Goal: Task Accomplishment & Management: Complete application form

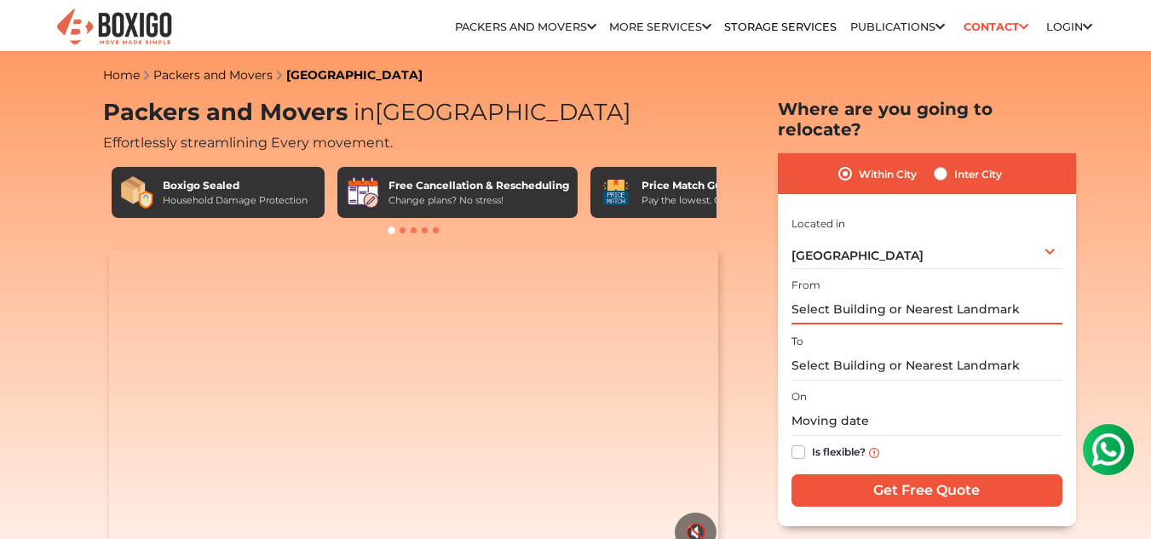
click at [924, 295] on input "text" at bounding box center [927, 310] width 271 height 30
type input "V"
type input "Near [GEOGRAPHIC_DATA], [STREET_ADDRESS]"
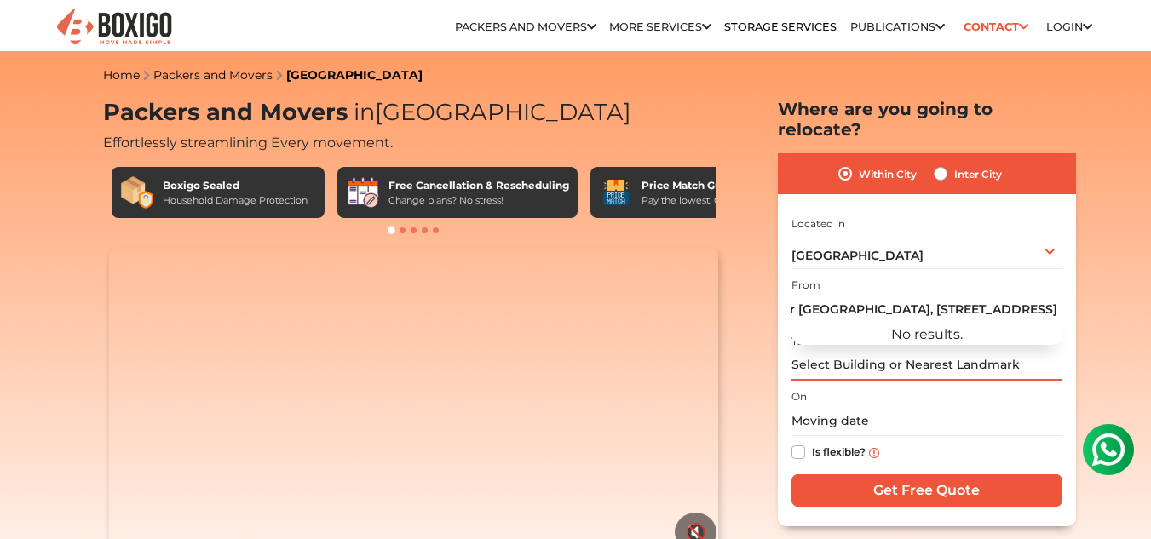
scroll to position [0, 0]
click at [932, 351] on input "text" at bounding box center [927, 366] width 271 height 30
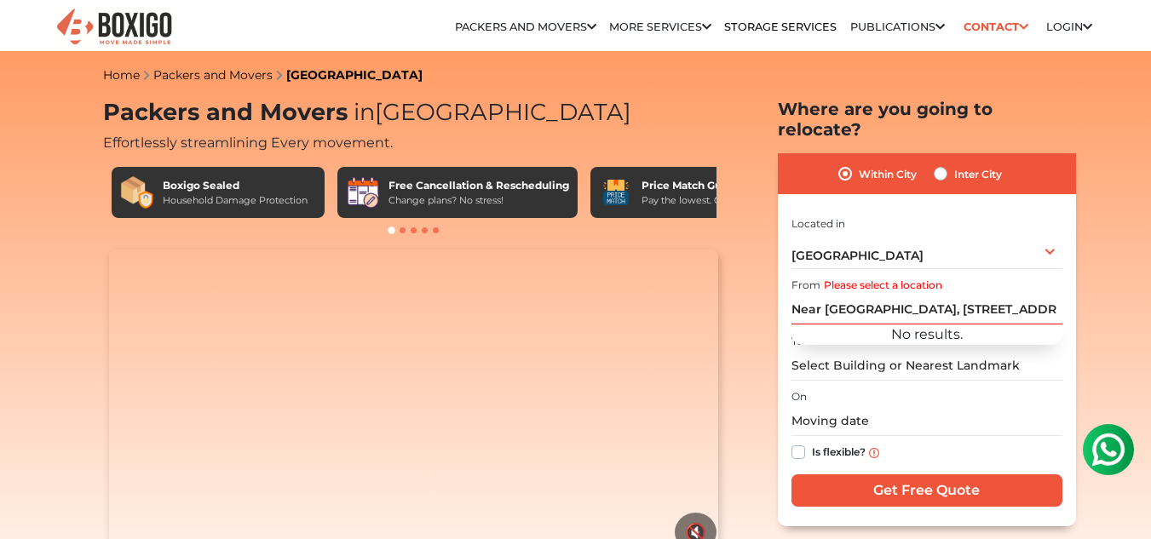
click at [945, 274] on div "From Please select a location Near [GEOGRAPHIC_DATA], [STREET_ADDRESS] -61 No r…" at bounding box center [927, 299] width 271 height 50
click at [949, 274] on div "From Please select a location Near [GEOGRAPHIC_DATA], [STREET_ADDRESS] -61 No r…" at bounding box center [927, 299] width 271 height 50
click at [827, 278] on label "Please select a location" at bounding box center [883, 285] width 118 height 15
click at [790, 287] on div "Within City Inter City I am shifting my 1 BHK 2 BHK 3 BHK 3 + BHK FEW ITEMS 1 B…" at bounding box center [927, 339] width 298 height 372
click at [796, 351] on input "text" at bounding box center [927, 366] width 271 height 30
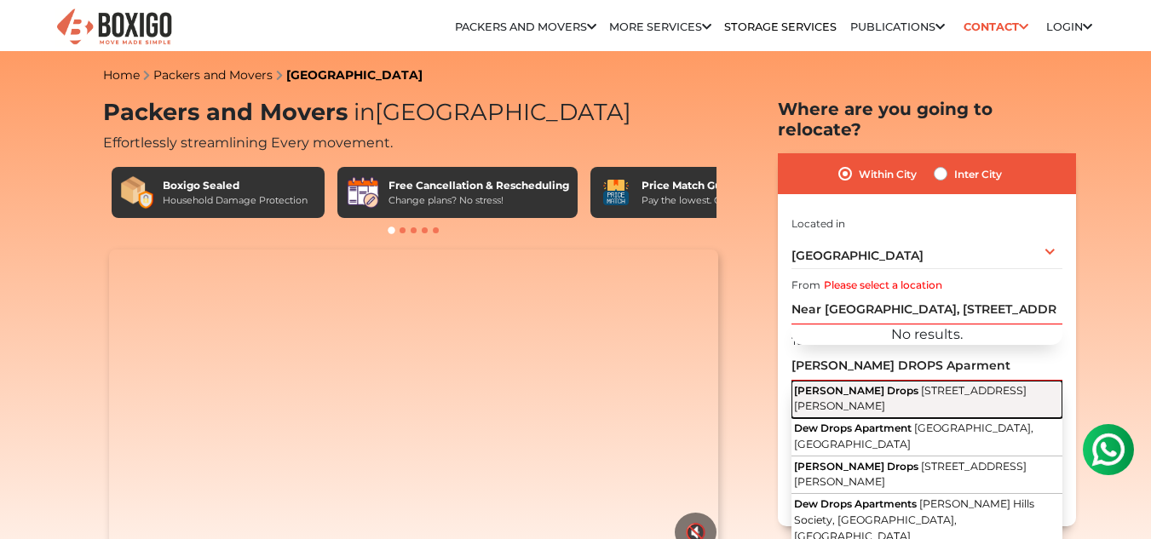
click at [980, 385] on span "[STREET_ADDRESS][PERSON_NAME]" at bounding box center [910, 398] width 233 height 29
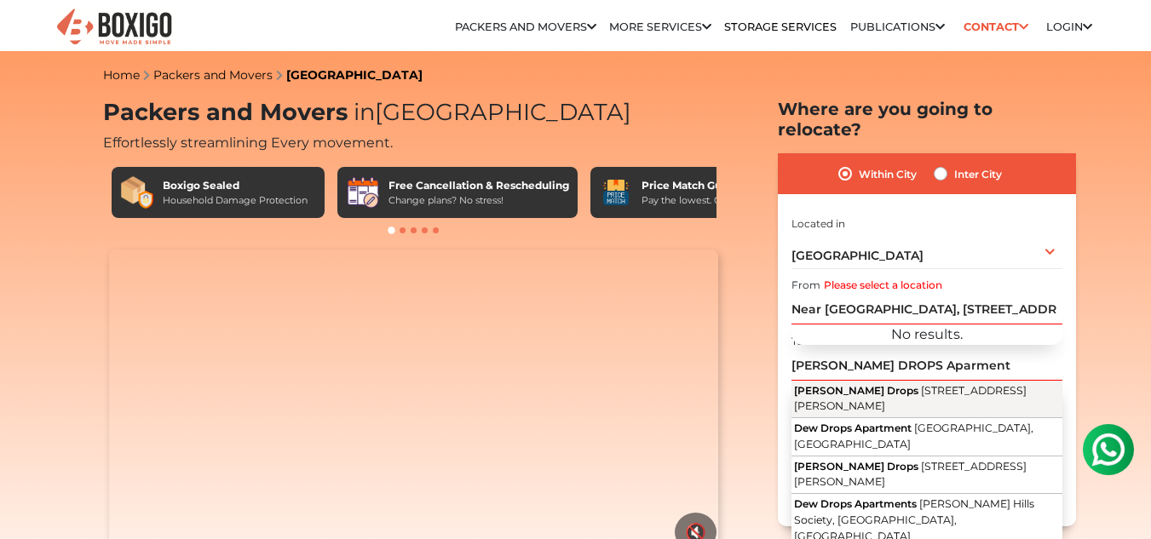
type input "[PERSON_NAME] Drops, [STREET_ADDRESS][PERSON_NAME]"
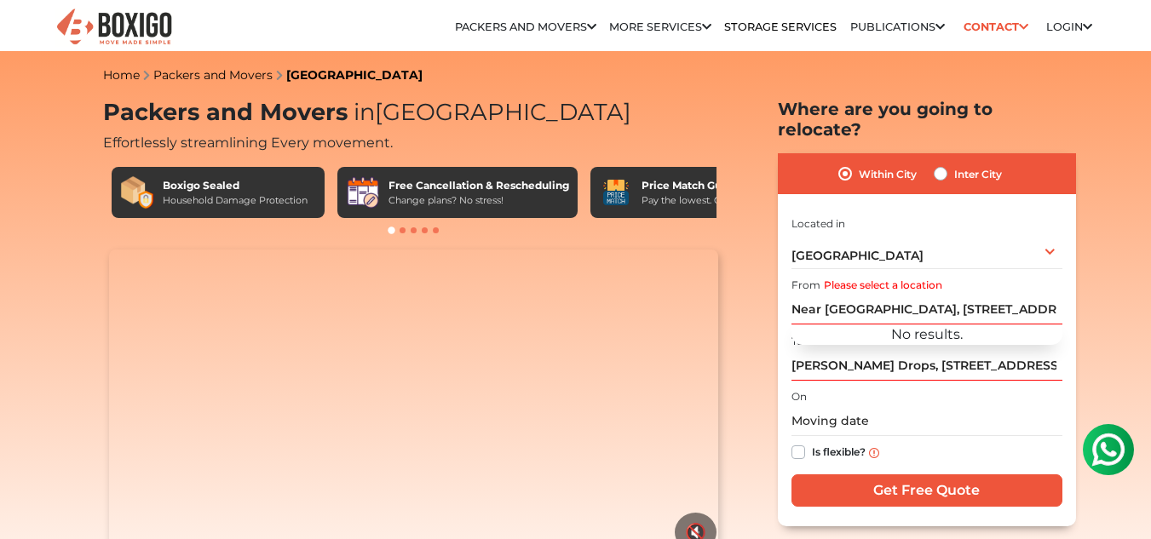
click at [787, 292] on div "Within City Inter City I am shifting my 1 BHK 2 BHK 3 BHK 3 + BHK FEW ITEMS 1 B…" at bounding box center [927, 339] width 298 height 372
drag, startPoint x: 792, startPoint y: 286, endPoint x: 980, endPoint y: 286, distance: 188.3
click at [980, 295] on input "Near [GEOGRAPHIC_DATA], [STREET_ADDRESS]" at bounding box center [927, 310] width 271 height 30
drag, startPoint x: 893, startPoint y: 287, endPoint x: 1128, endPoint y: 310, distance: 236.3
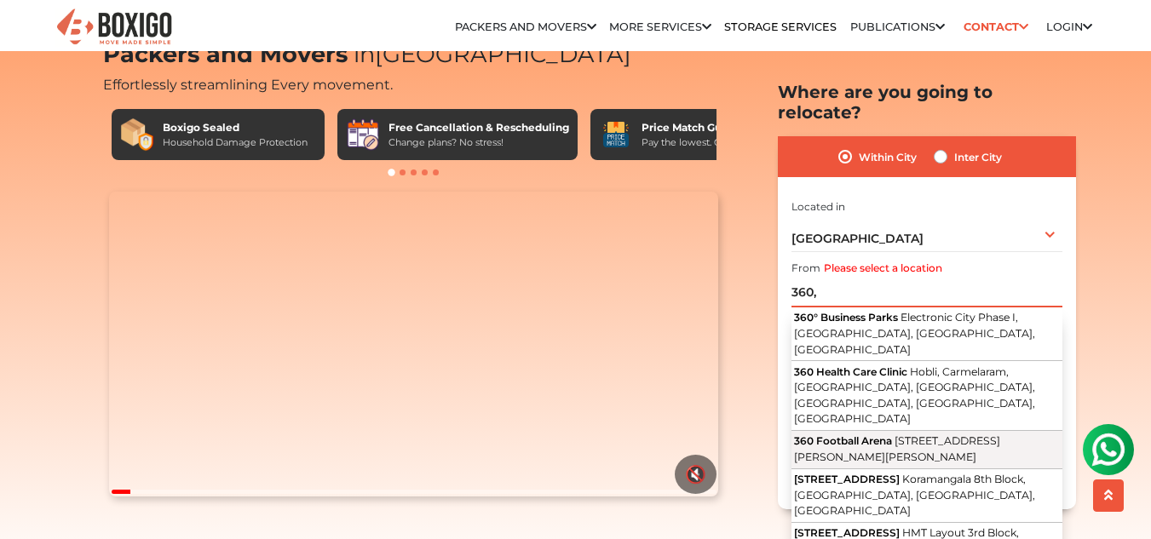
scroll to position [85, 0]
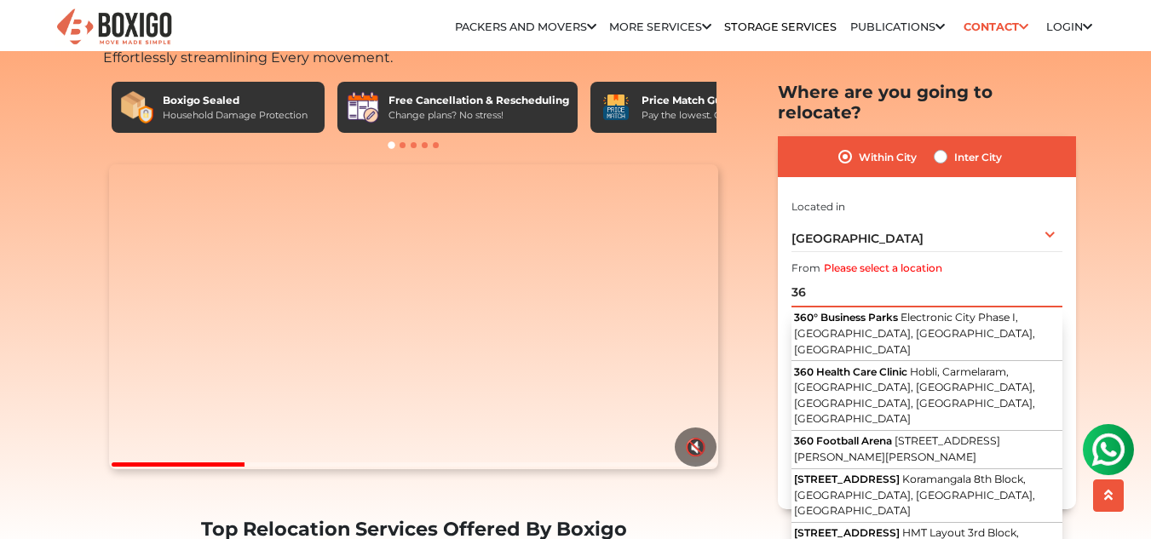
type input "3"
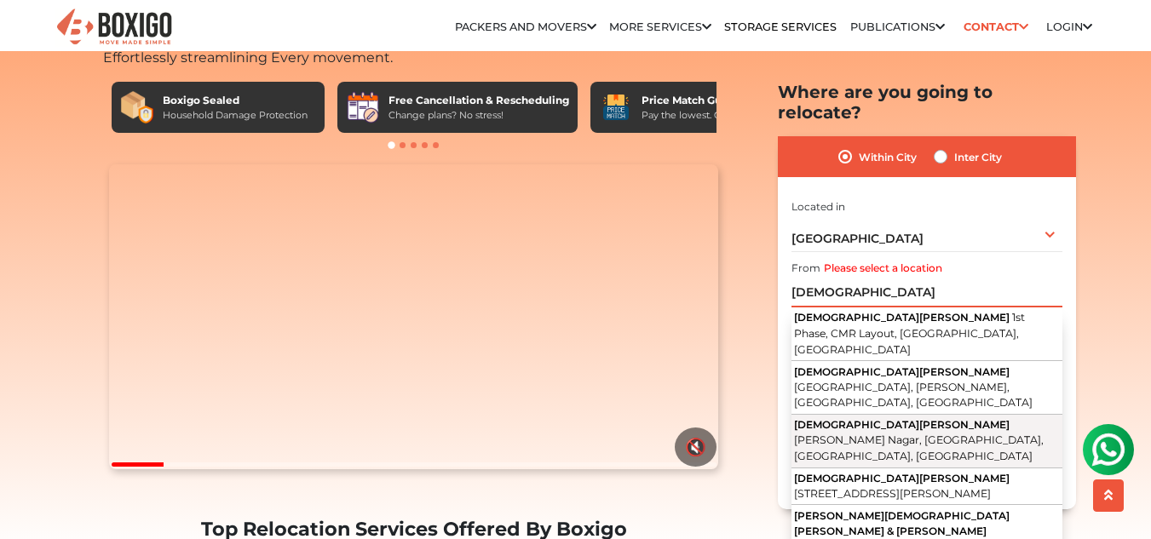
scroll to position [170, 0]
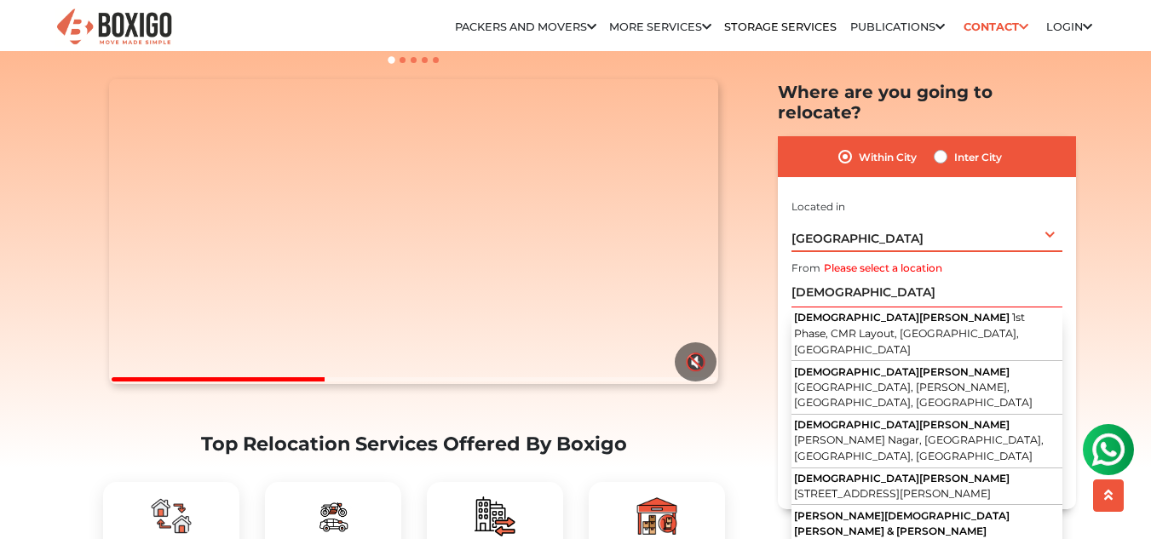
click at [1052, 216] on div "[GEOGRAPHIC_DATA] Select City [GEOGRAPHIC_DATA] [GEOGRAPHIC_DATA] [GEOGRAPHIC_D…" at bounding box center [927, 234] width 271 height 36
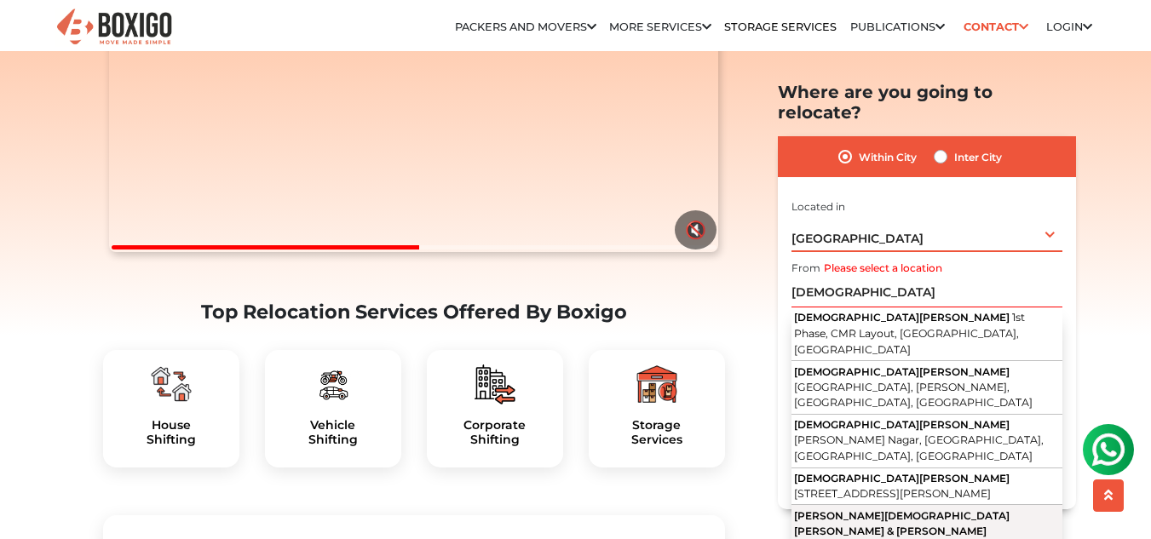
scroll to position [426, 0]
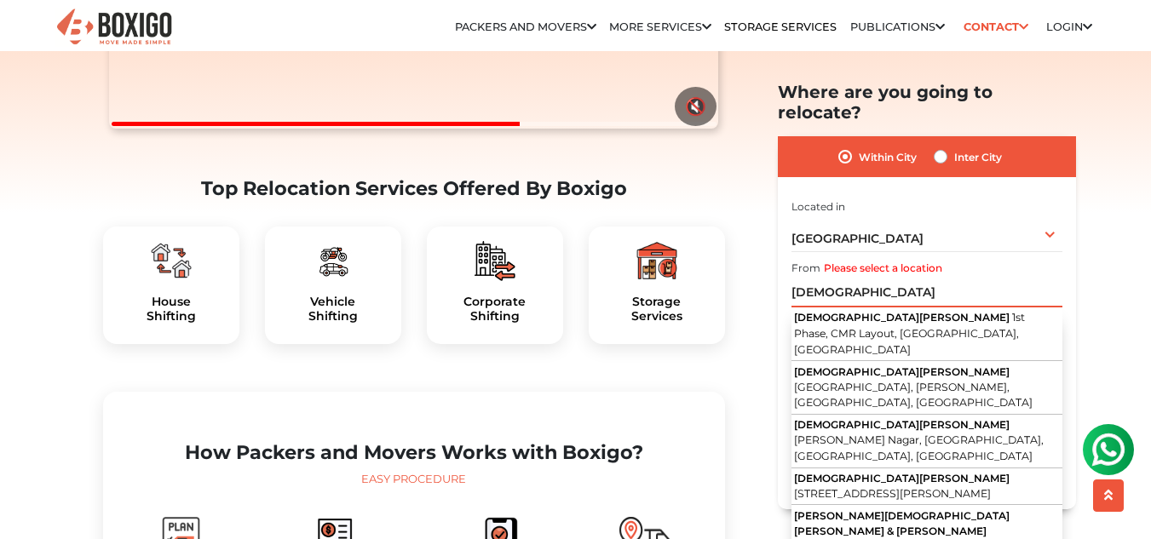
click at [940, 278] on input "[DEMOGRAPHIC_DATA]" at bounding box center [927, 293] width 271 height 30
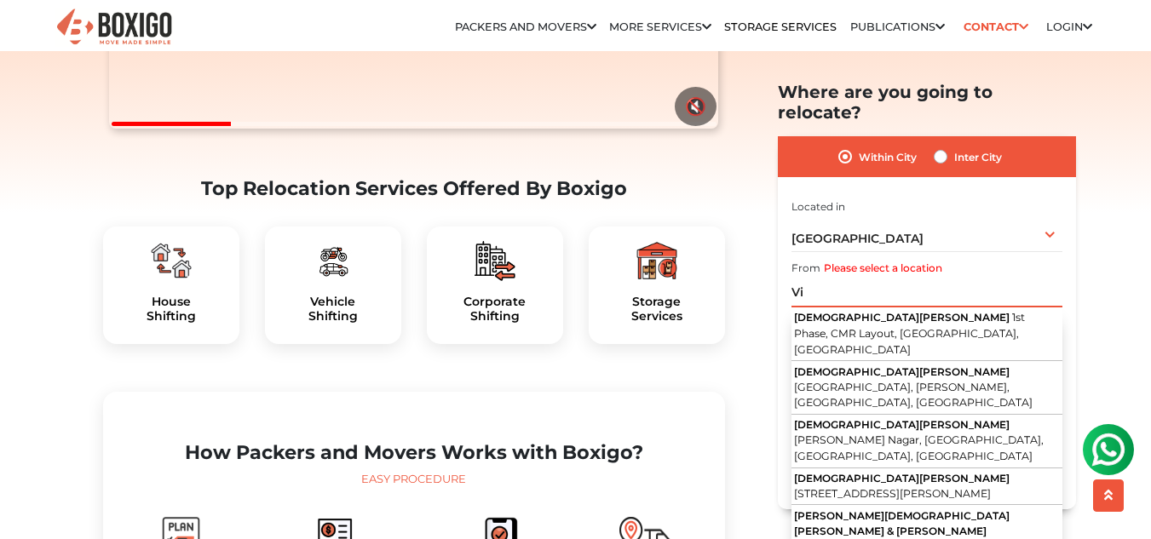
type input "V"
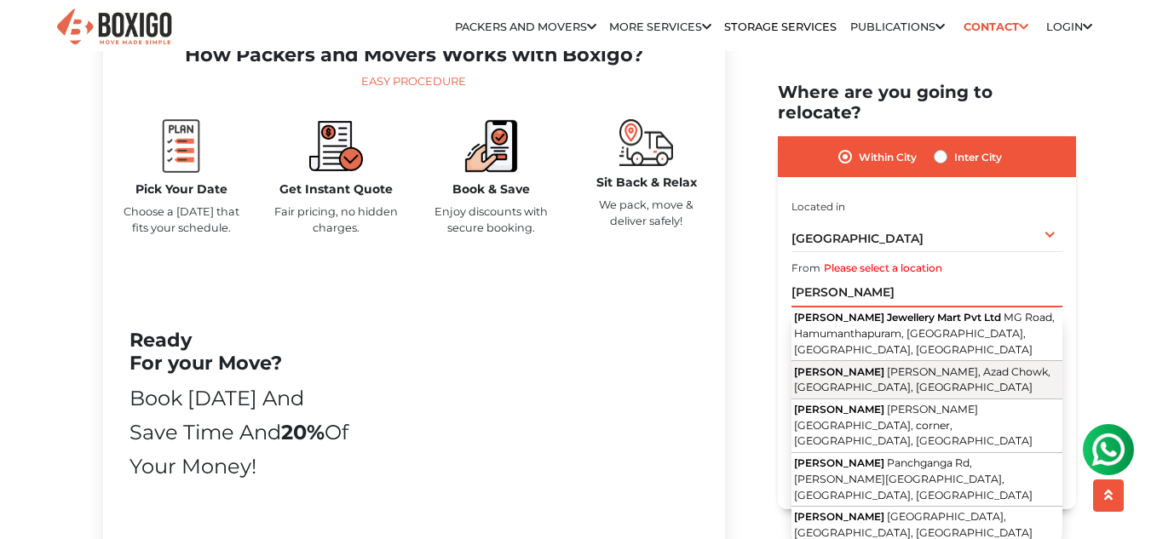
scroll to position [1108, 0]
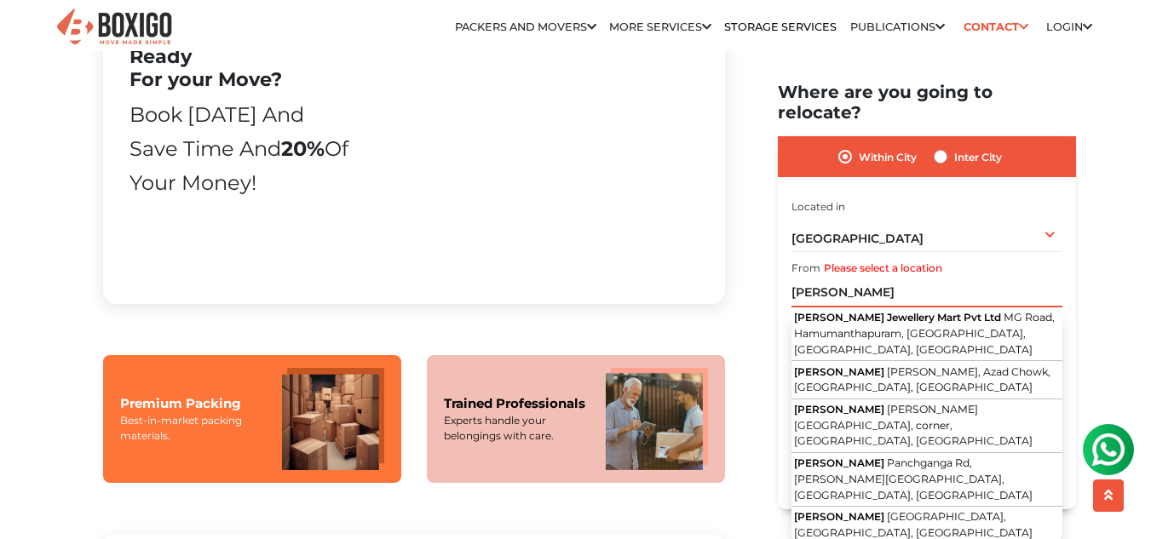
click at [935, 278] on input "[PERSON_NAME]" at bounding box center [927, 293] width 271 height 30
type input "S"
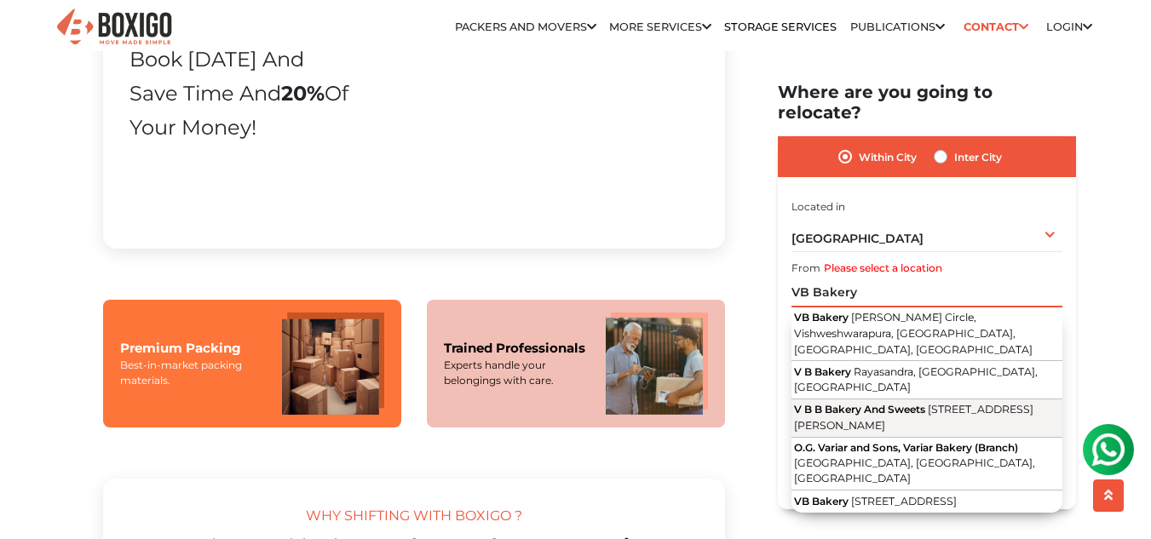
scroll to position [1193, 0]
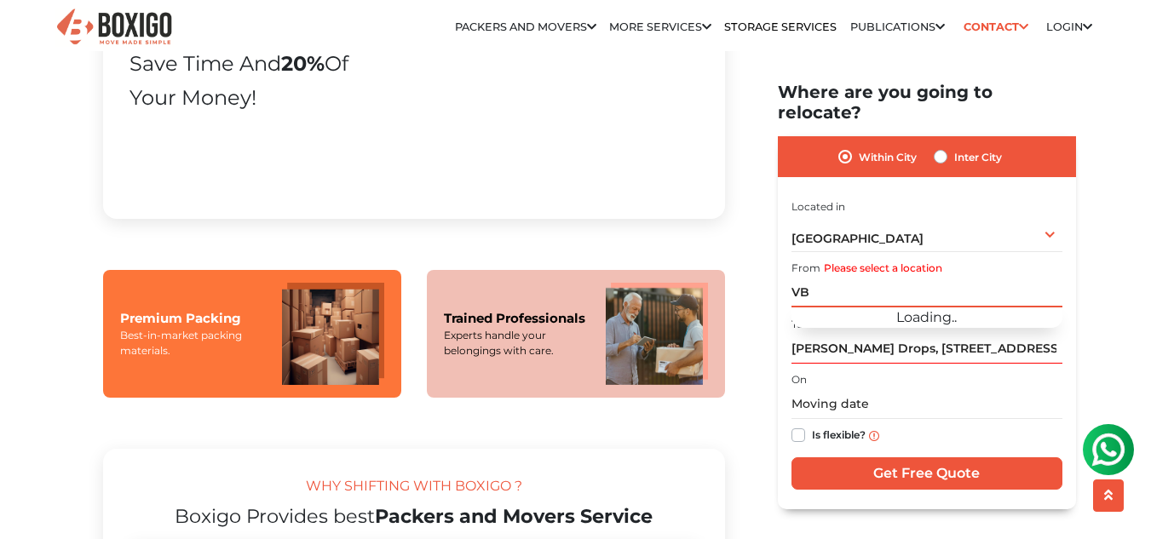
type input "V"
type input "T"
type input "S"
type input "N"
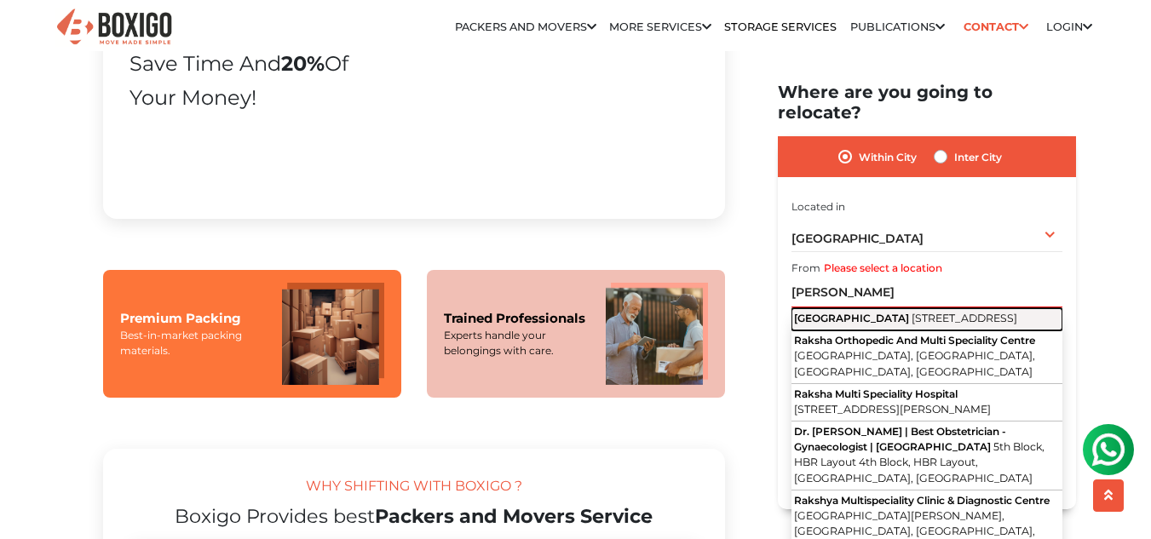
click at [937, 312] on span "[STREET_ADDRESS]" at bounding box center [965, 318] width 106 height 13
type input "[GEOGRAPHIC_DATA], [STREET_ADDRESS]"
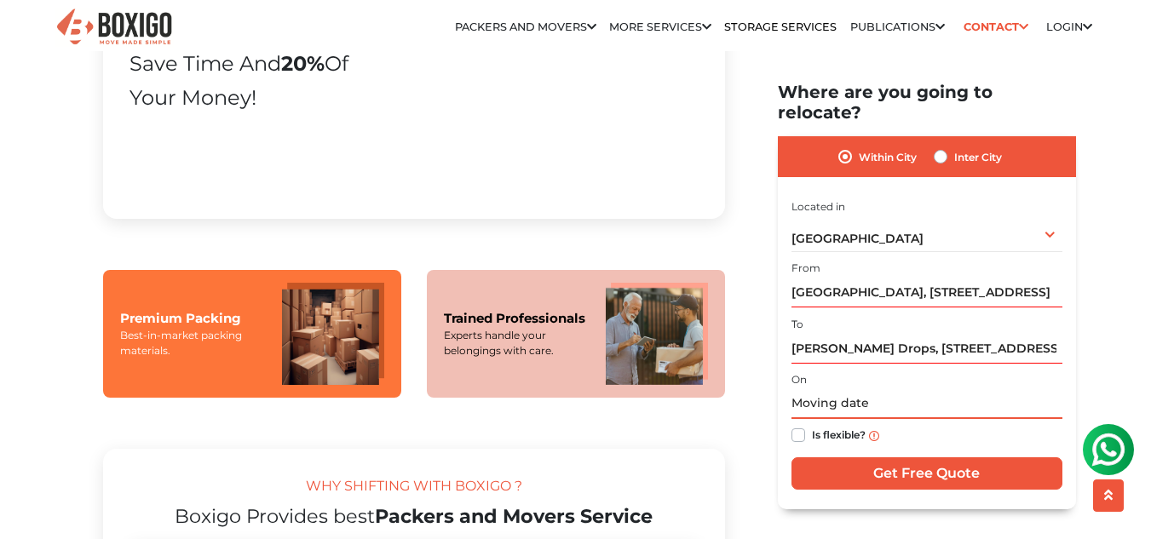
click at [889, 389] on input "text" at bounding box center [927, 404] width 271 height 30
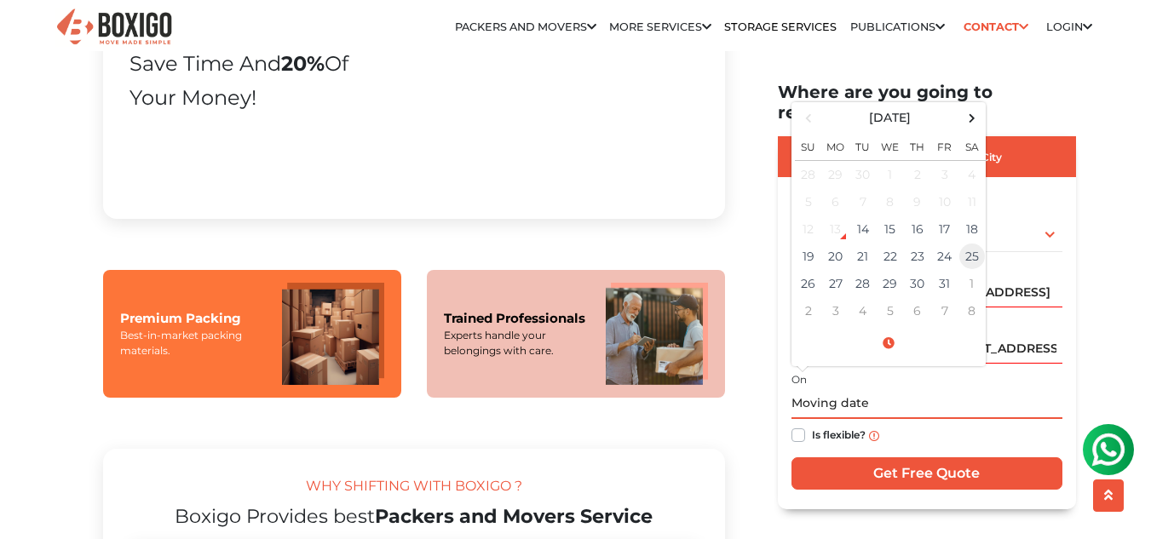
click at [974, 243] on td "25" at bounding box center [972, 256] width 27 height 27
type input "[DATE] 12:00 AM"
click at [812, 425] on label "Is flexible?" at bounding box center [839, 434] width 54 height 18
click at [804, 425] on input "Is flexible?" at bounding box center [799, 433] width 14 height 17
checkbox input "true"
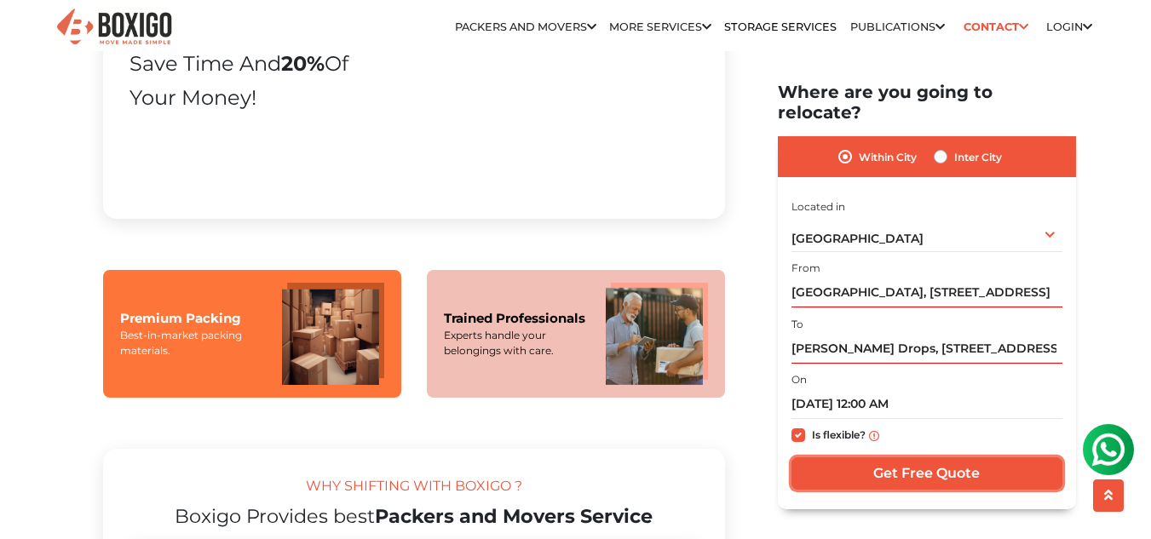
click at [893, 458] on input "Get Free Quote" at bounding box center [927, 474] width 271 height 32
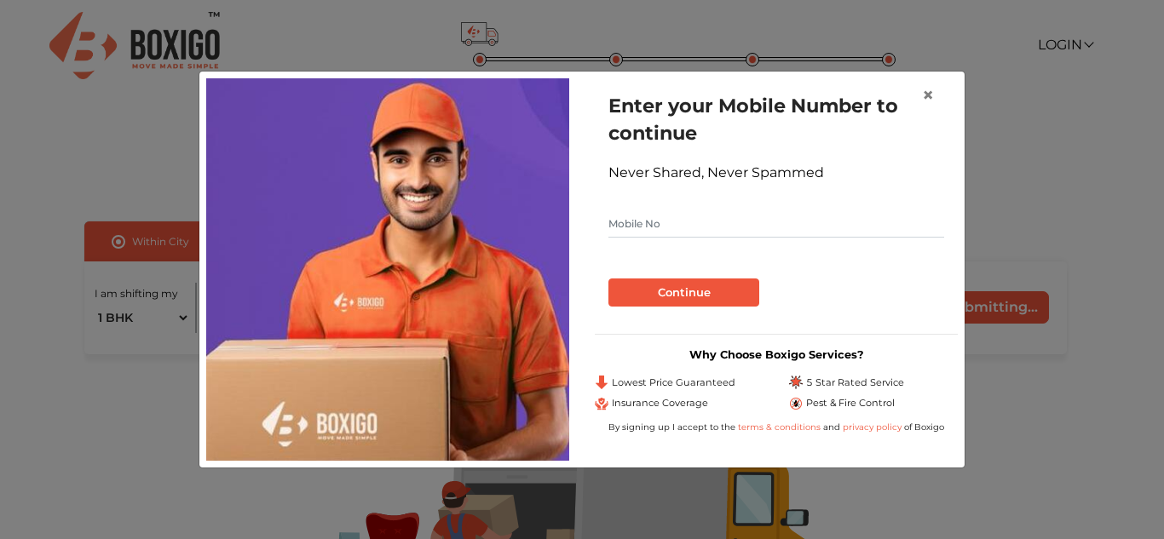
click at [700, 231] on input "text" at bounding box center [776, 223] width 336 height 27
type input "9886580562"
click at [706, 296] on button "Continue" at bounding box center [683, 293] width 151 height 29
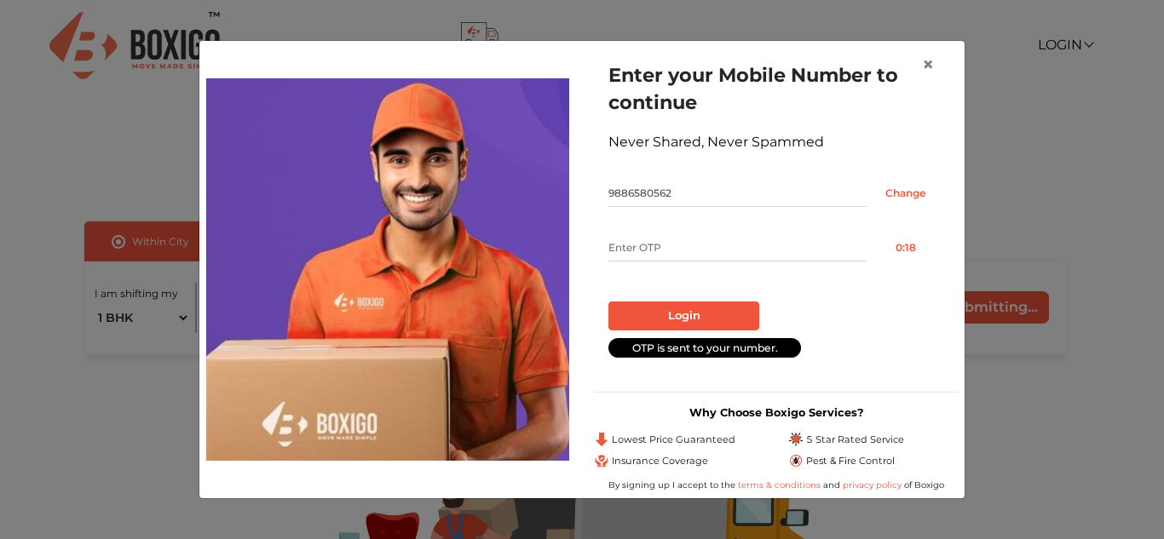
click at [696, 239] on input "text" at bounding box center [737, 247] width 258 height 27
type input "3535"
click at [687, 318] on button "Login" at bounding box center [683, 316] width 151 height 29
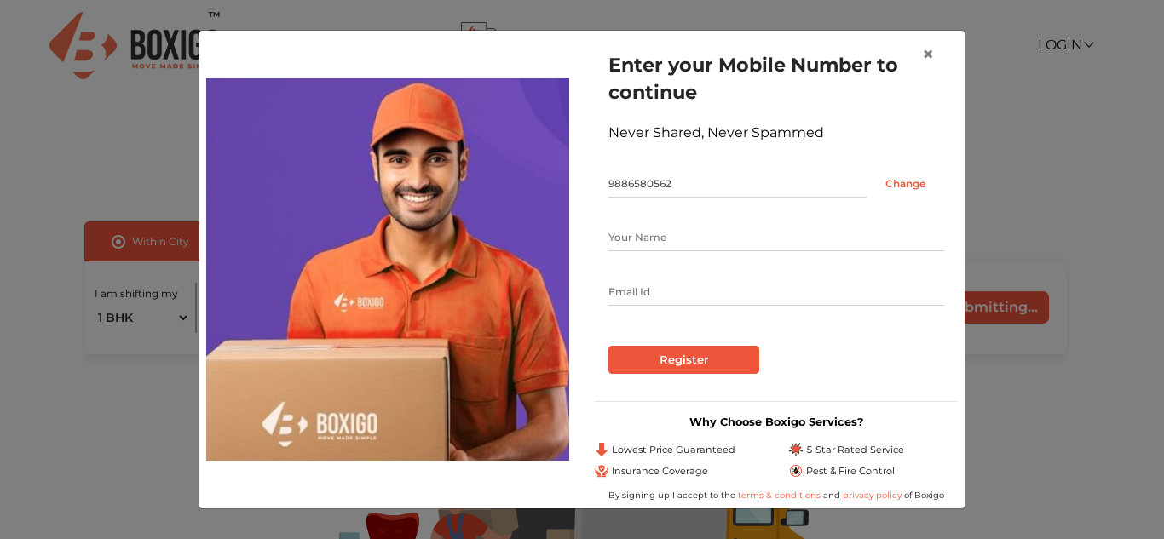
click at [660, 237] on input "text" at bounding box center [776, 237] width 336 height 27
type input "P Siva Sankar"
click at [649, 300] on input "text" at bounding box center [776, 292] width 336 height 27
type input "Pinnepalli.shivashankar5@gmail.com"
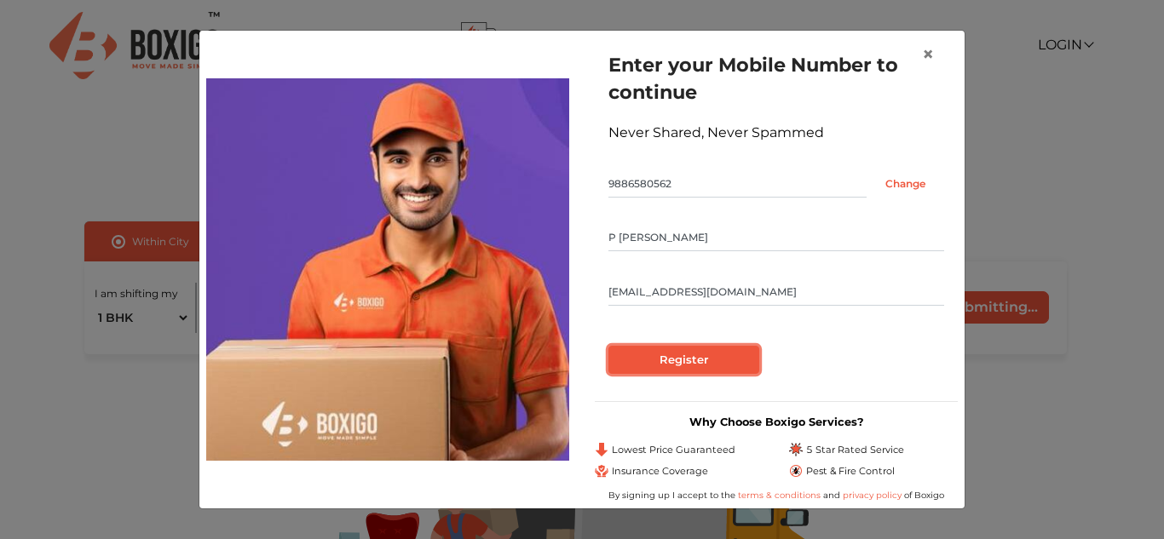
click at [696, 365] on input "Register" at bounding box center [683, 360] width 151 height 29
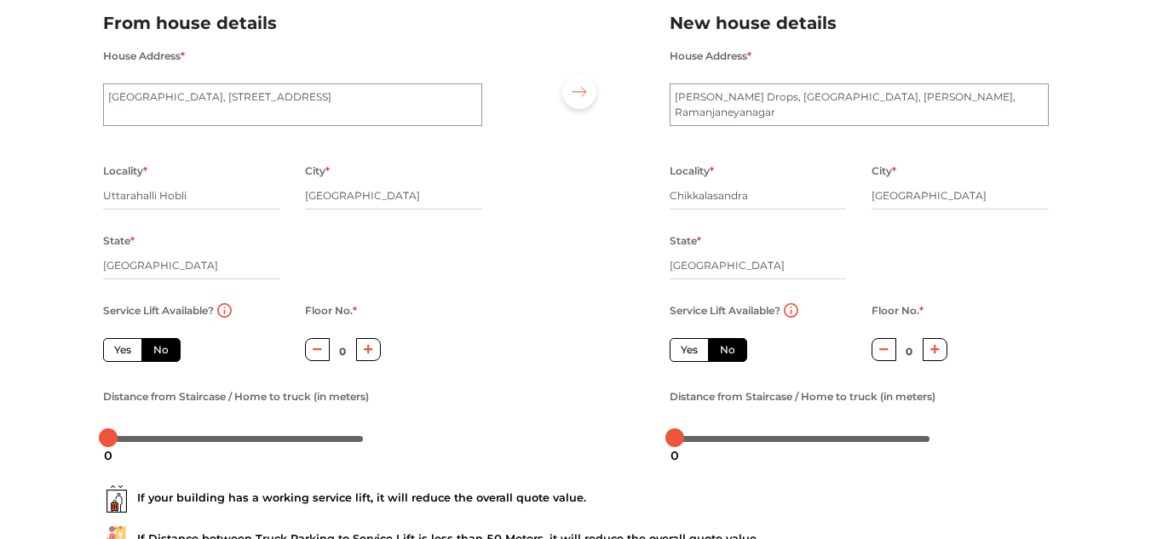
scroll to position [85, 0]
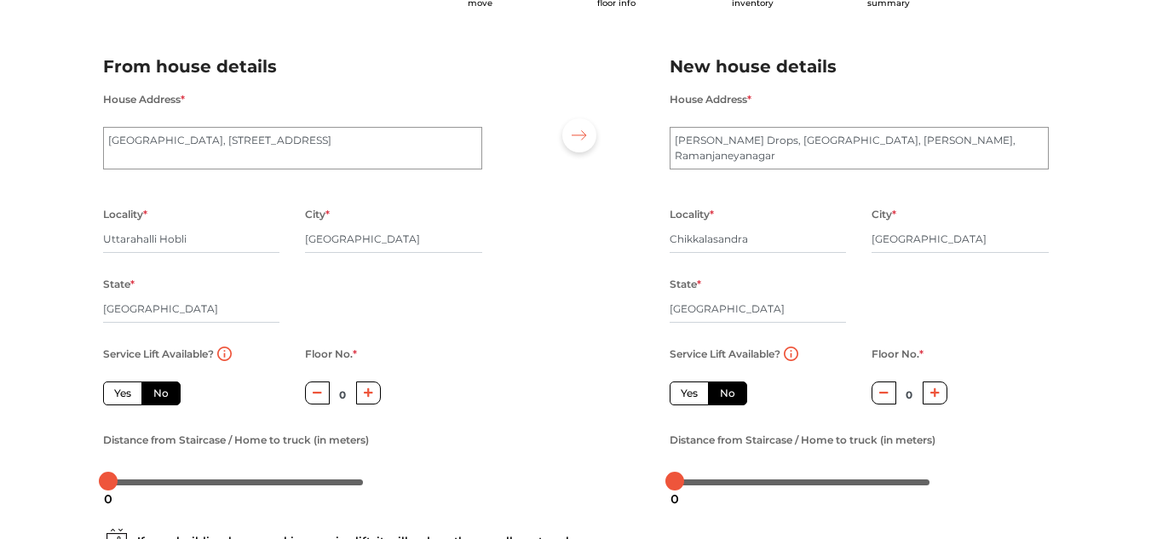
click at [325, 392] on button "button" at bounding box center [317, 393] width 25 height 23
click at [369, 389] on icon "button" at bounding box center [368, 393] width 9 height 9
click at [323, 395] on button "button" at bounding box center [317, 393] width 25 height 23
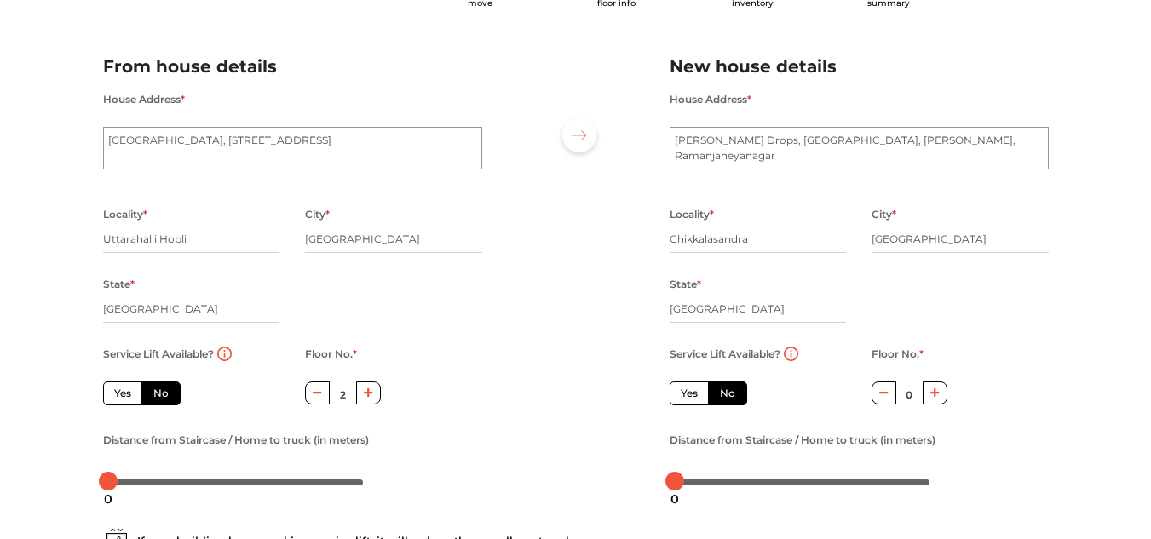
click at [323, 395] on button "button" at bounding box center [317, 393] width 25 height 23
click at [324, 395] on button "button" at bounding box center [317, 393] width 25 height 23
type input "0"
click at [934, 394] on icon "button" at bounding box center [935, 393] width 9 height 9
type input "1"
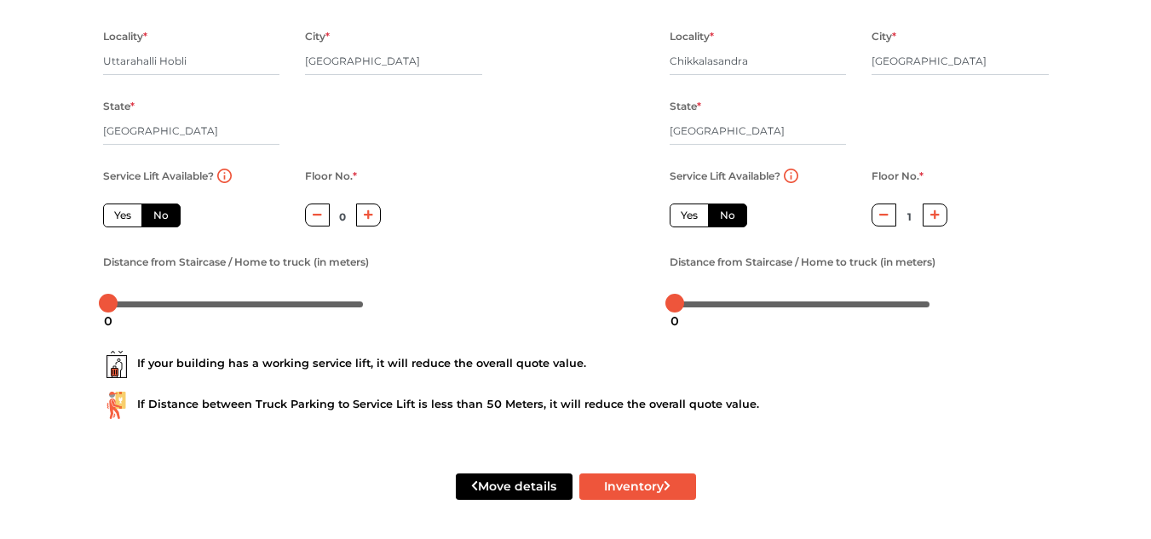
scroll to position [265, 0]
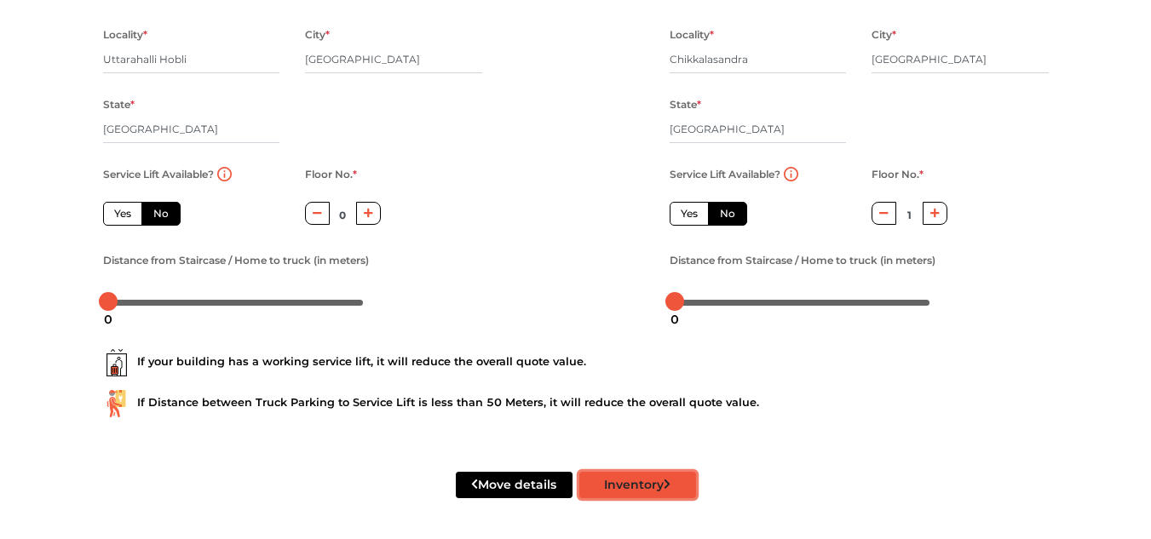
click at [667, 484] on icon "submit" at bounding box center [668, 485] width 8 height 12
radio input "true"
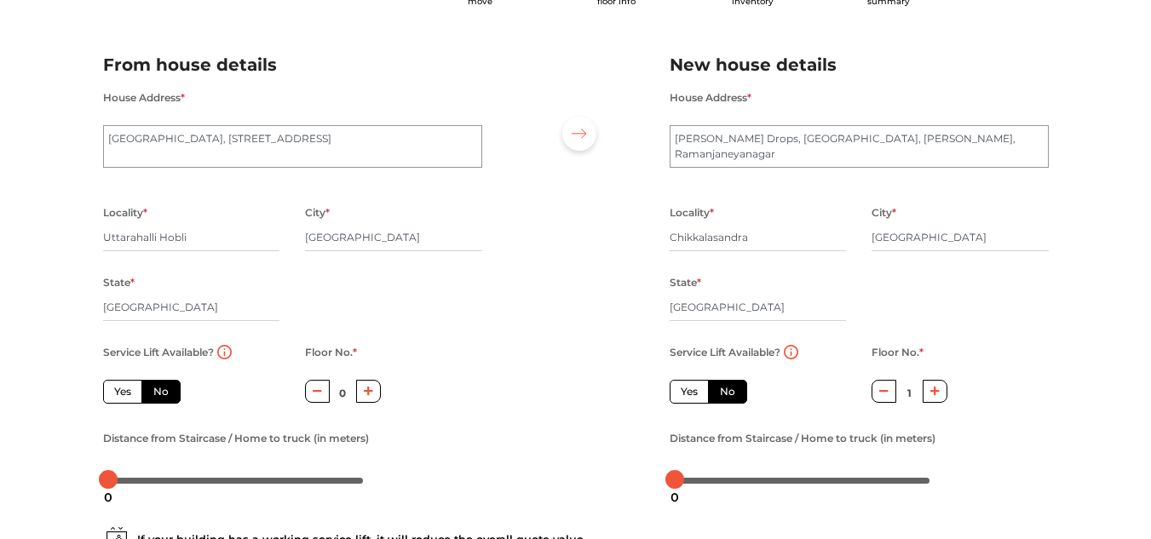
scroll to position [43, 0]
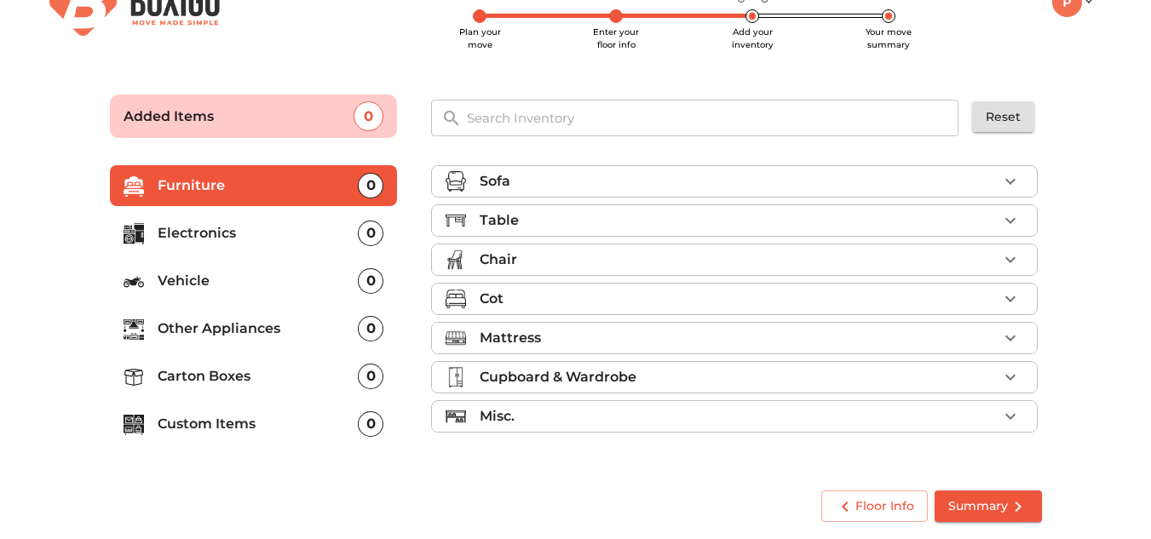
click at [1010, 189] on icon "button" at bounding box center [1010, 181] width 20 height 20
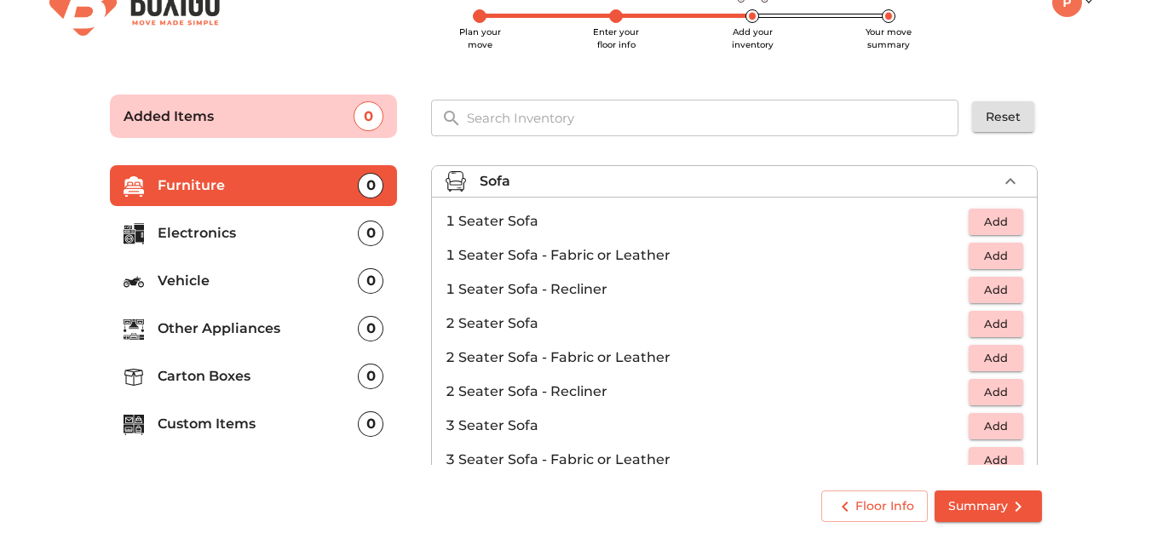
click at [1095, 207] on main "Plan your move Enter your floor info Add your inventory Your move summary Added…" at bounding box center [575, 305] width 1151 height 469
click at [1012, 182] on icon "button" at bounding box center [1010, 181] width 20 height 20
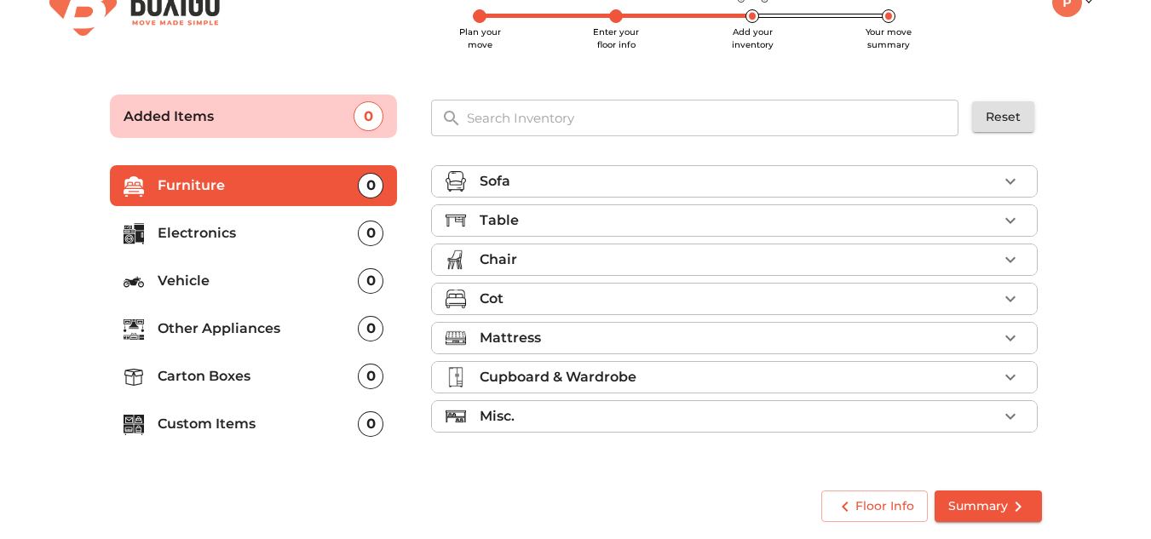
click at [510, 221] on p "Table" at bounding box center [499, 220] width 39 height 20
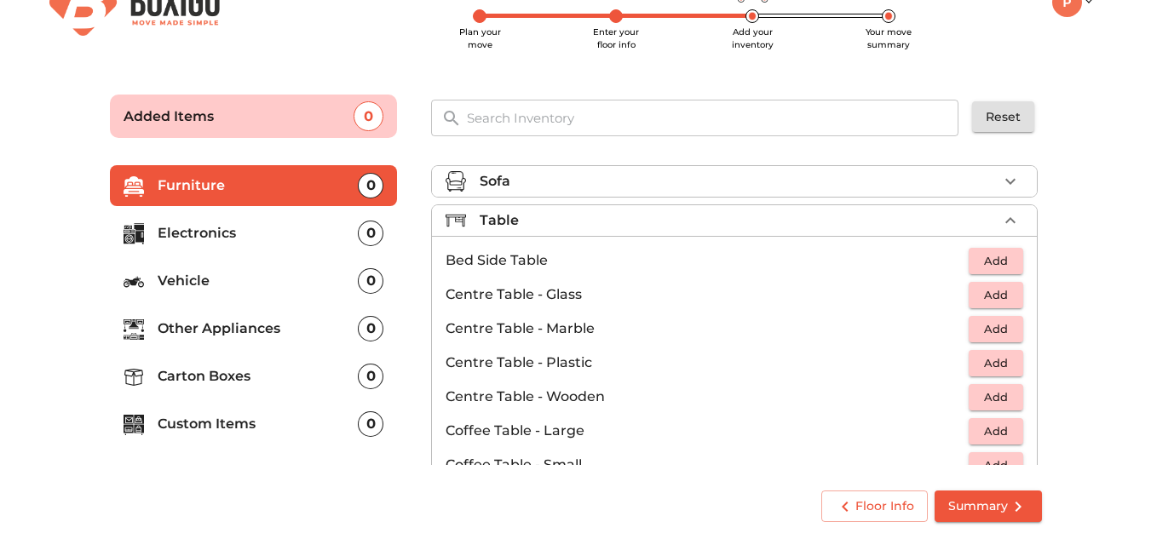
scroll to position [85, 0]
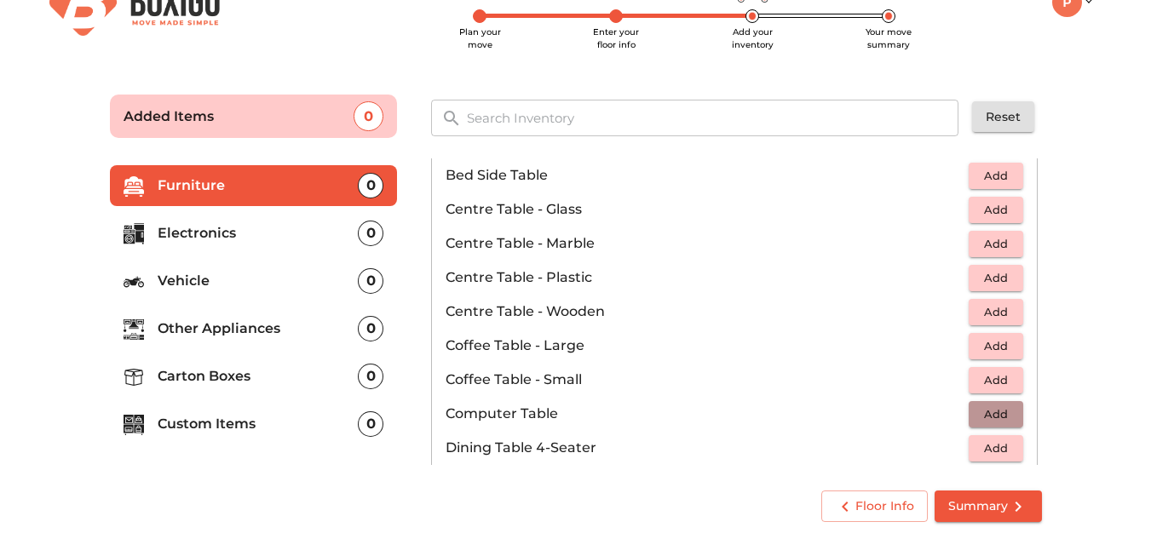
click at [994, 412] on span "Add" at bounding box center [995, 415] width 37 height 20
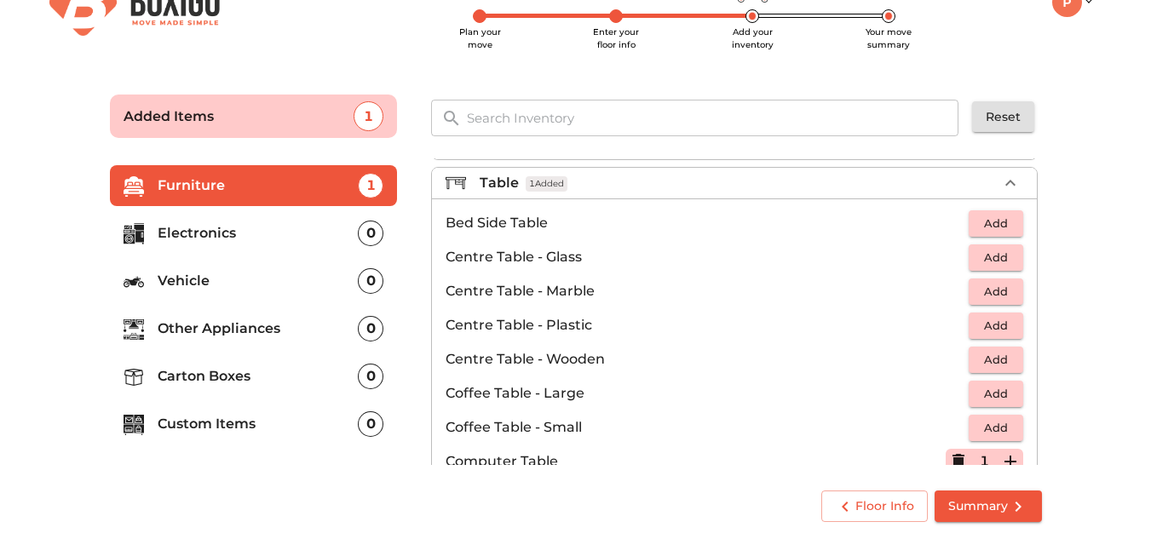
scroll to position [0, 0]
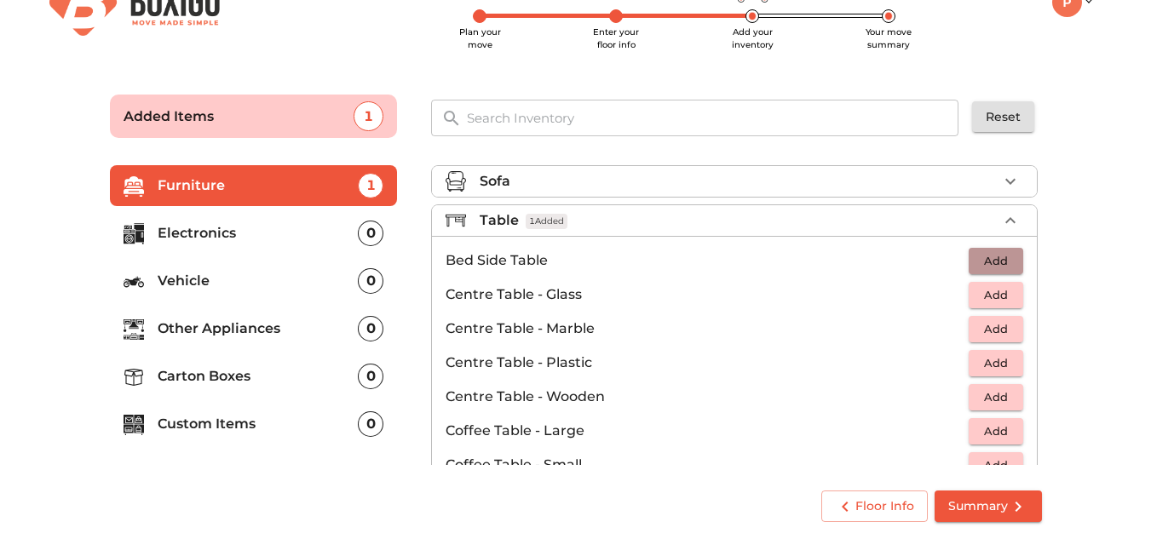
click at [991, 264] on span "Add" at bounding box center [995, 261] width 37 height 20
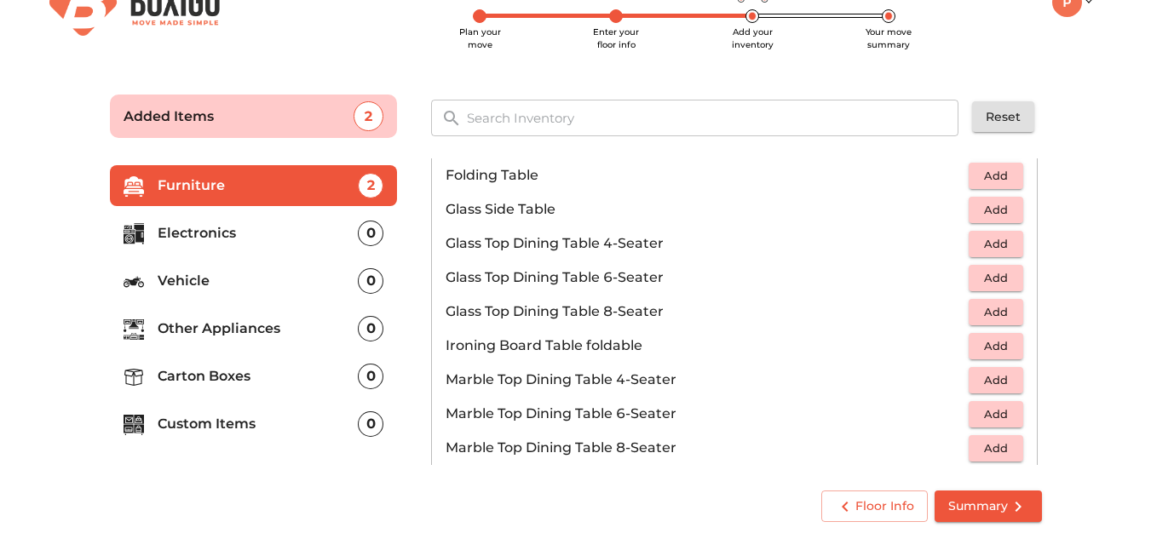
scroll to position [1023, 0]
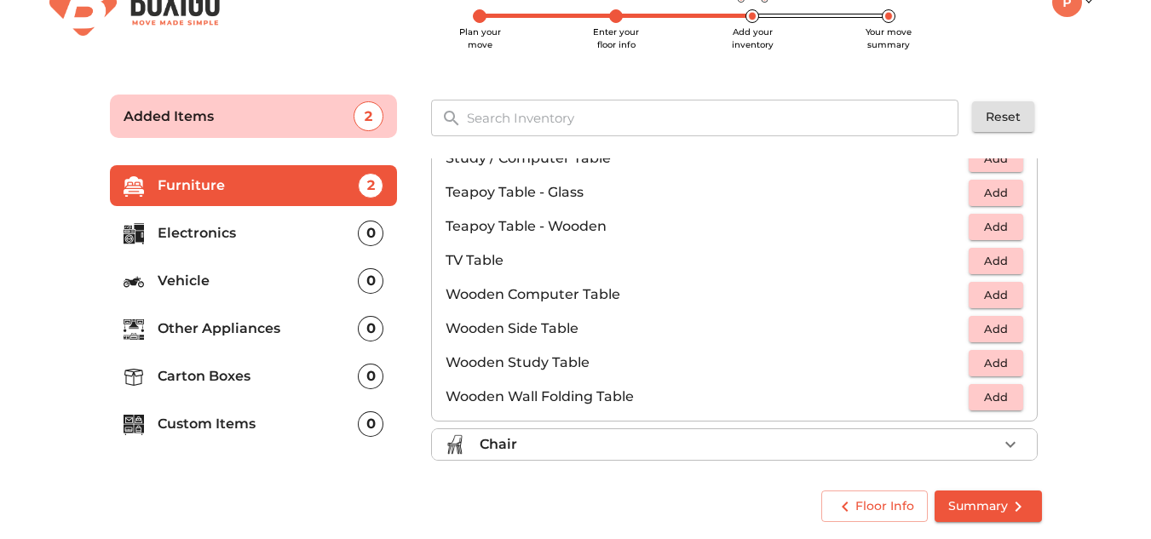
click at [1006, 445] on icon "button" at bounding box center [1010, 445] width 20 height 20
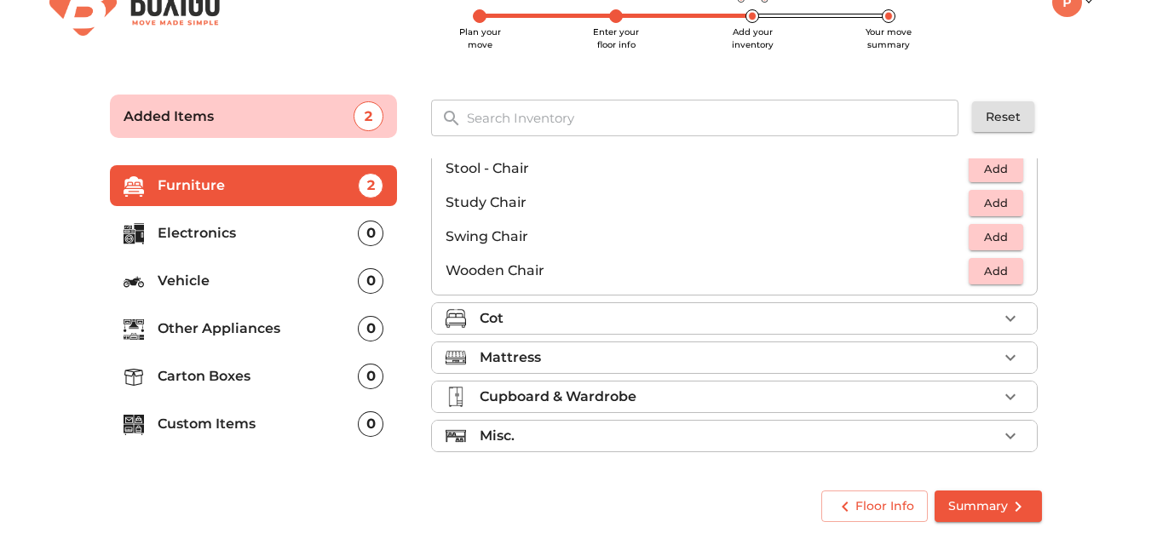
scroll to position [626, 0]
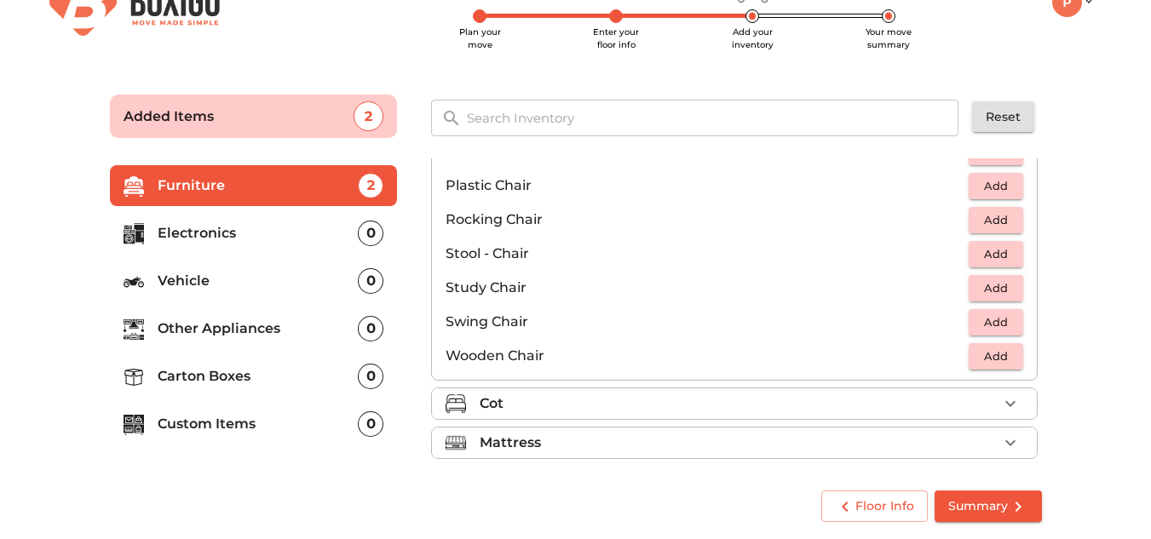
click at [990, 189] on span "Add" at bounding box center [995, 186] width 37 height 20
click at [1000, 182] on icon "button" at bounding box center [1010, 186] width 20 height 20
click at [811, 270] on li "Stool - Chair Add" at bounding box center [734, 254] width 605 height 34
click at [1001, 404] on icon "button" at bounding box center [1010, 404] width 20 height 20
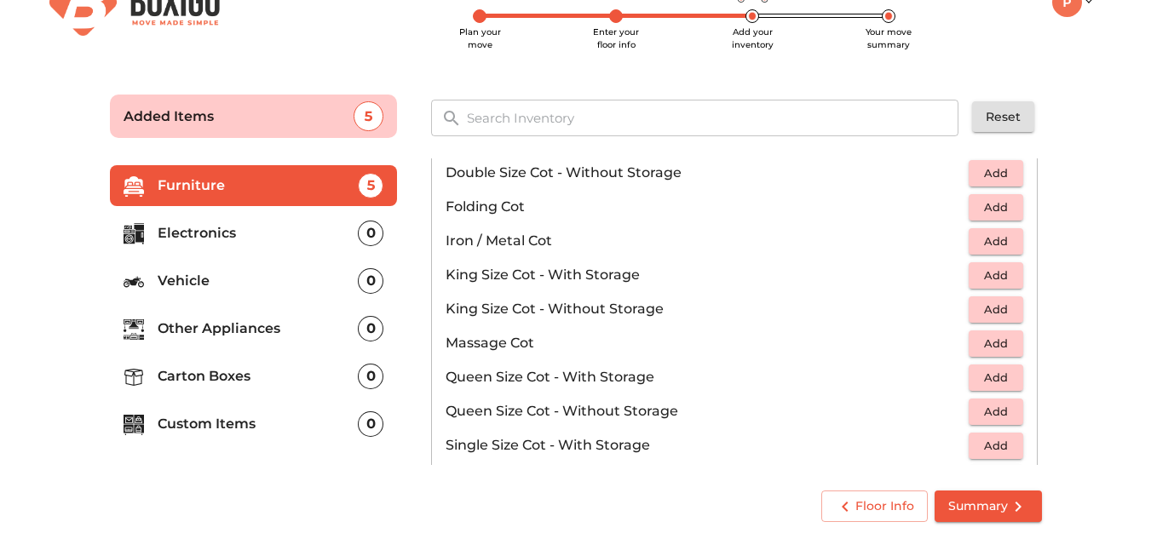
scroll to position [285, 0]
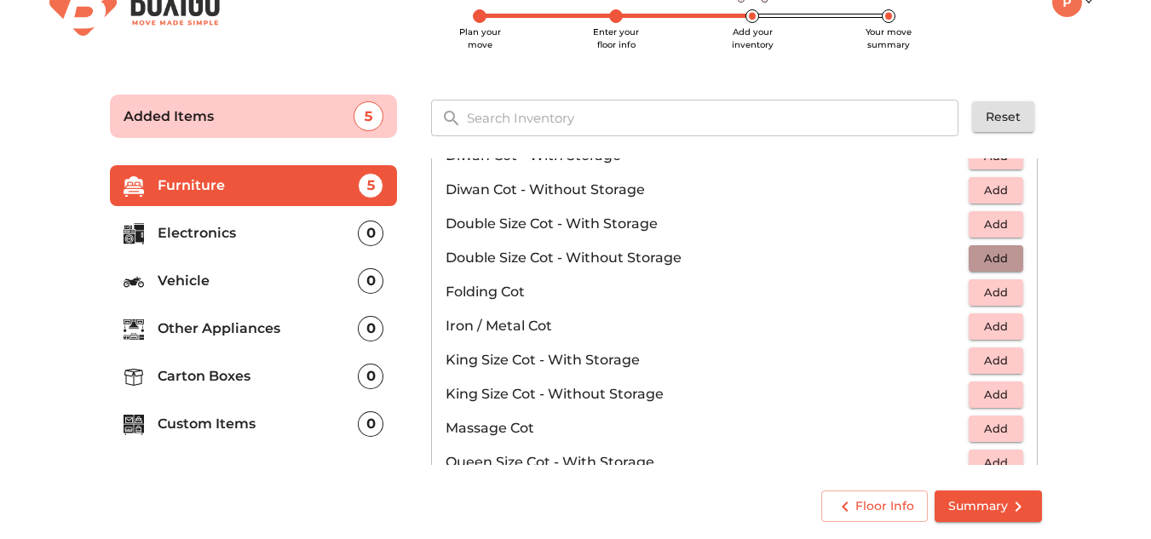
click at [990, 257] on span "Add" at bounding box center [995, 259] width 37 height 20
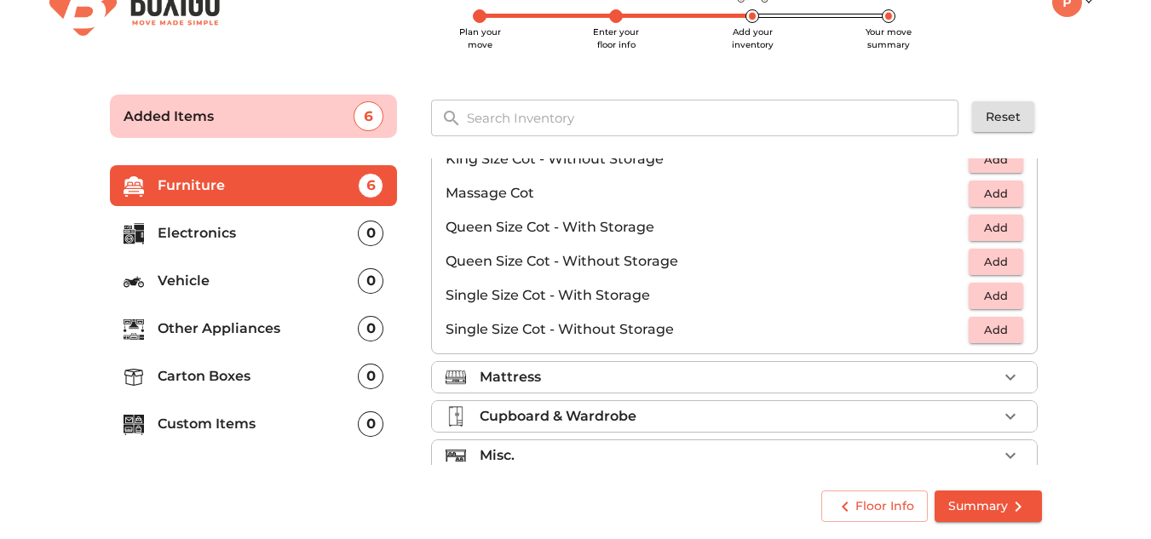
scroll to position [541, 0]
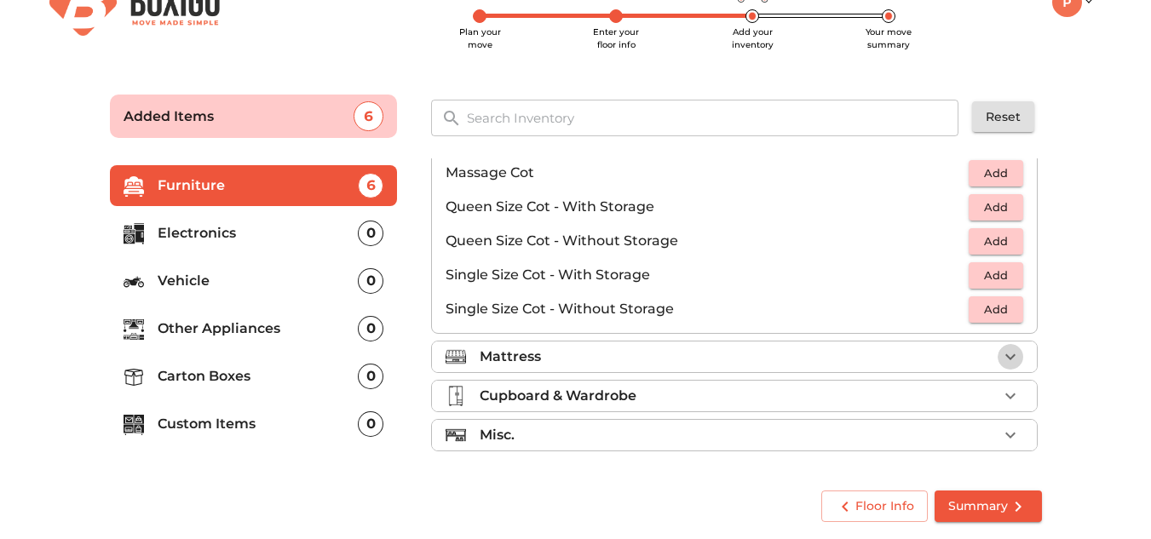
click at [1006, 359] on icon "button" at bounding box center [1011, 358] width 10 height 6
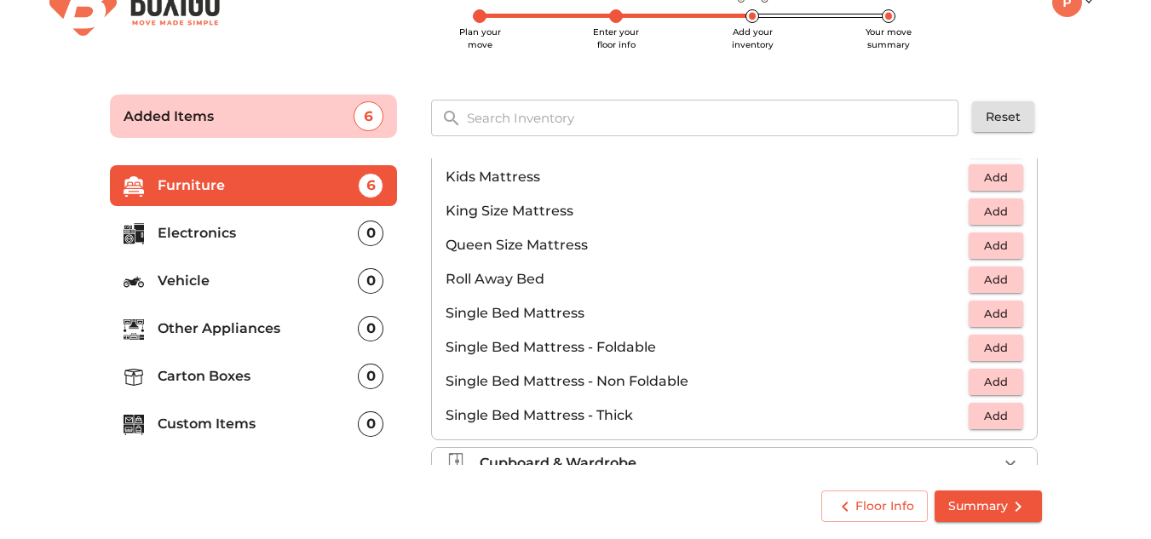
scroll to position [337, 0]
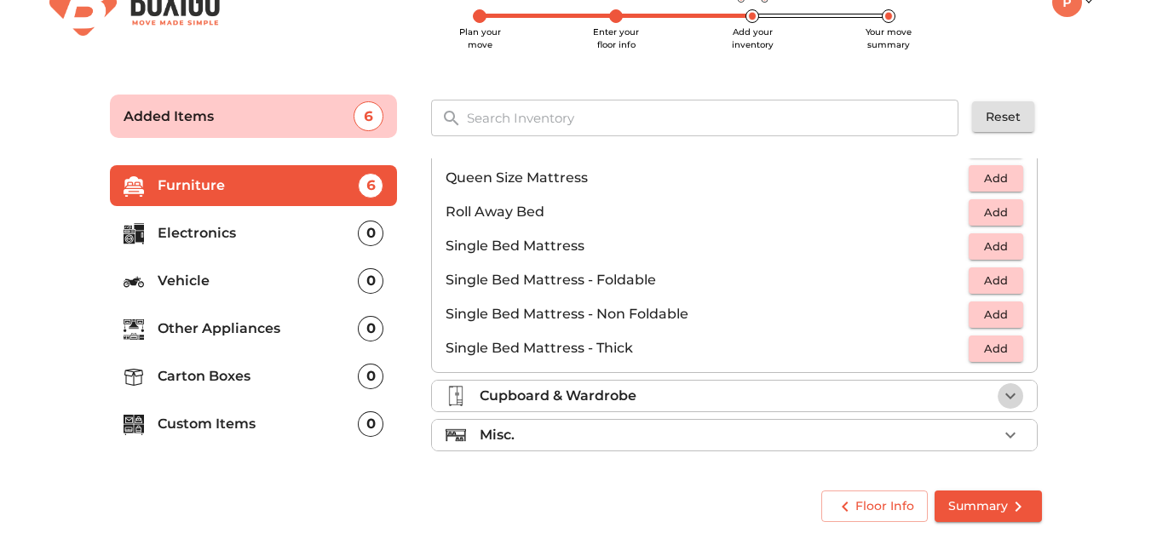
click at [1009, 391] on icon "button" at bounding box center [1010, 396] width 20 height 20
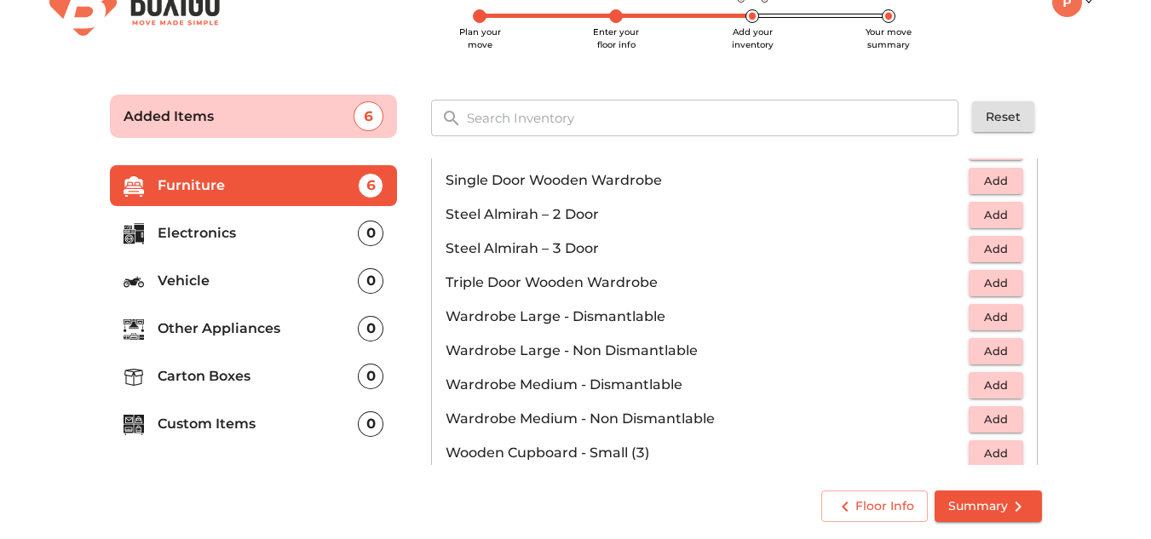
scroll to position [575, 0]
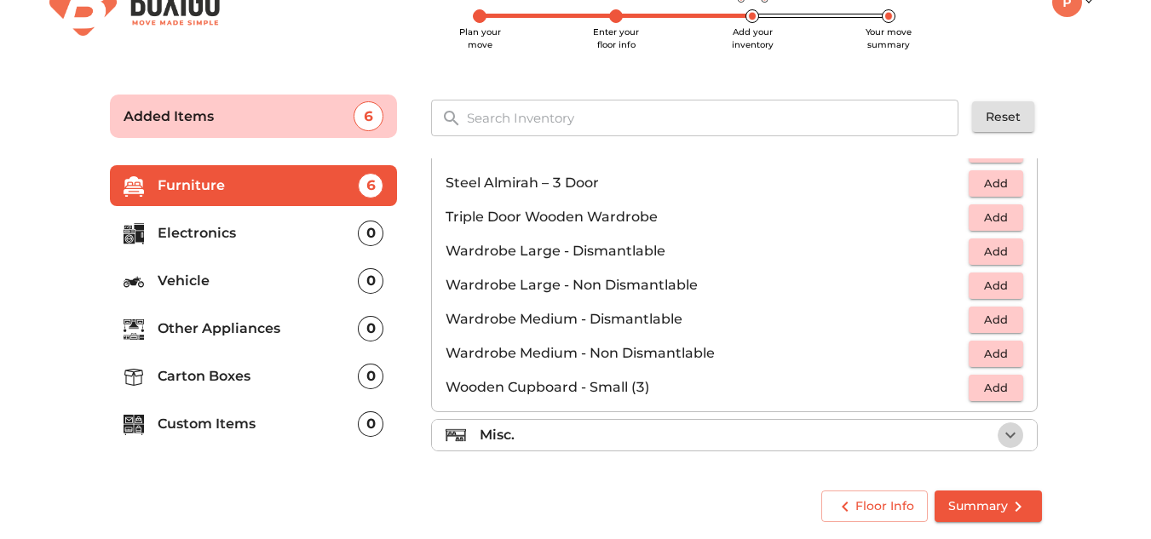
click at [1006, 435] on icon "button" at bounding box center [1011, 436] width 10 height 6
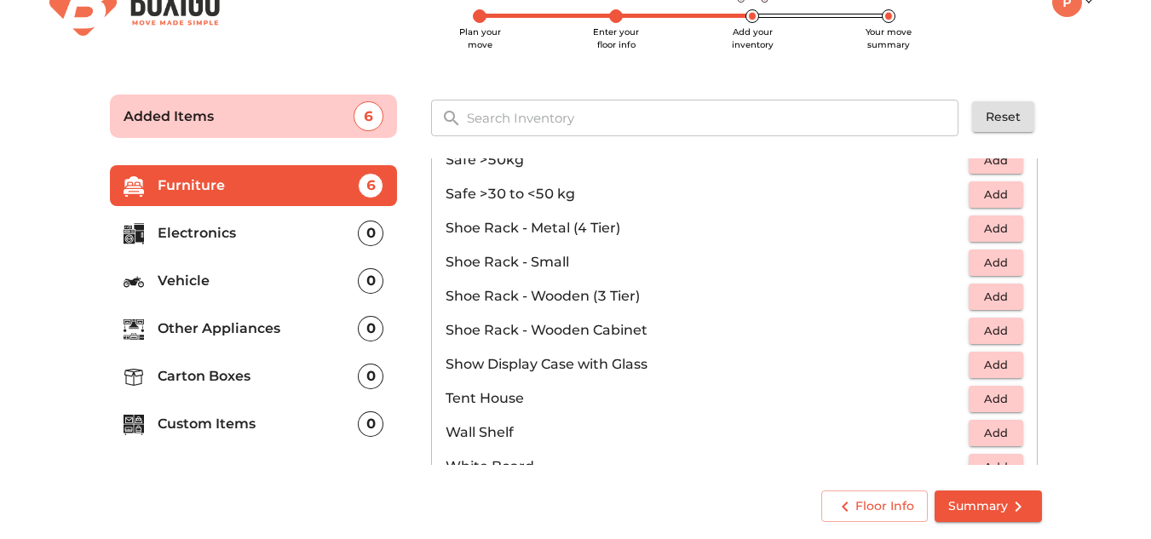
scroll to position [916, 0]
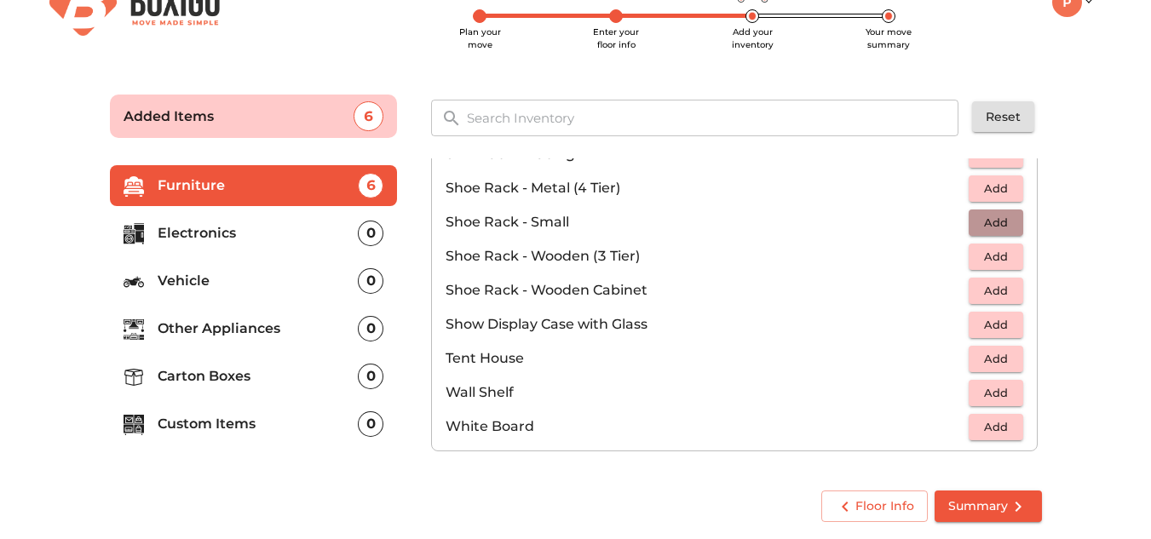
click at [1004, 222] on span "Add" at bounding box center [995, 223] width 37 height 20
click at [1072, 230] on main "Plan your move Enter your floor info Add your inventory Your move summary Added…" at bounding box center [575, 305] width 1151 height 469
click at [372, 233] on div "0" at bounding box center [371, 234] width 26 height 26
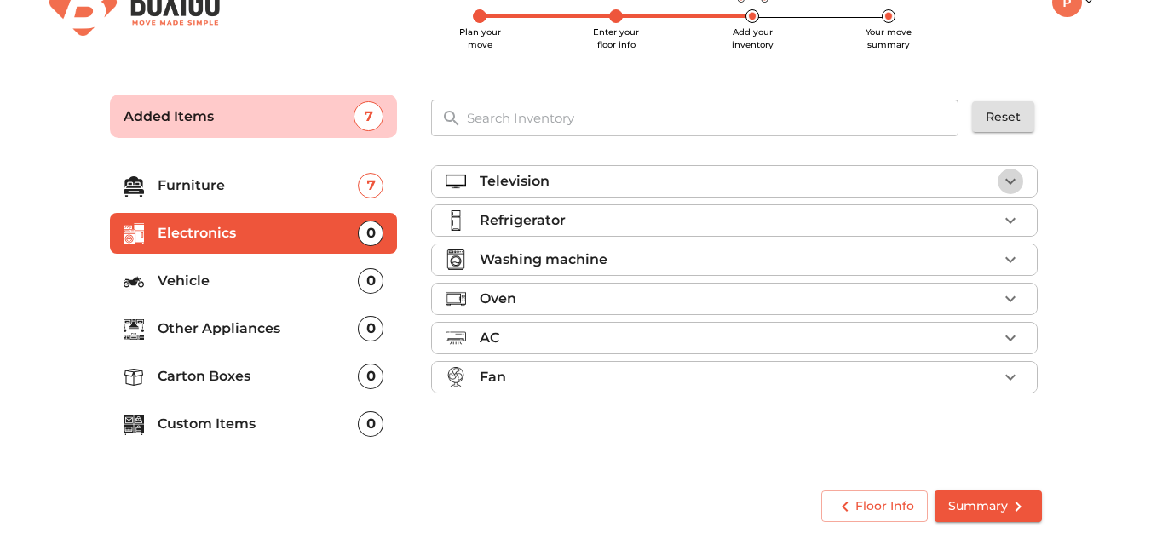
click at [1015, 179] on icon "button" at bounding box center [1010, 181] width 20 height 20
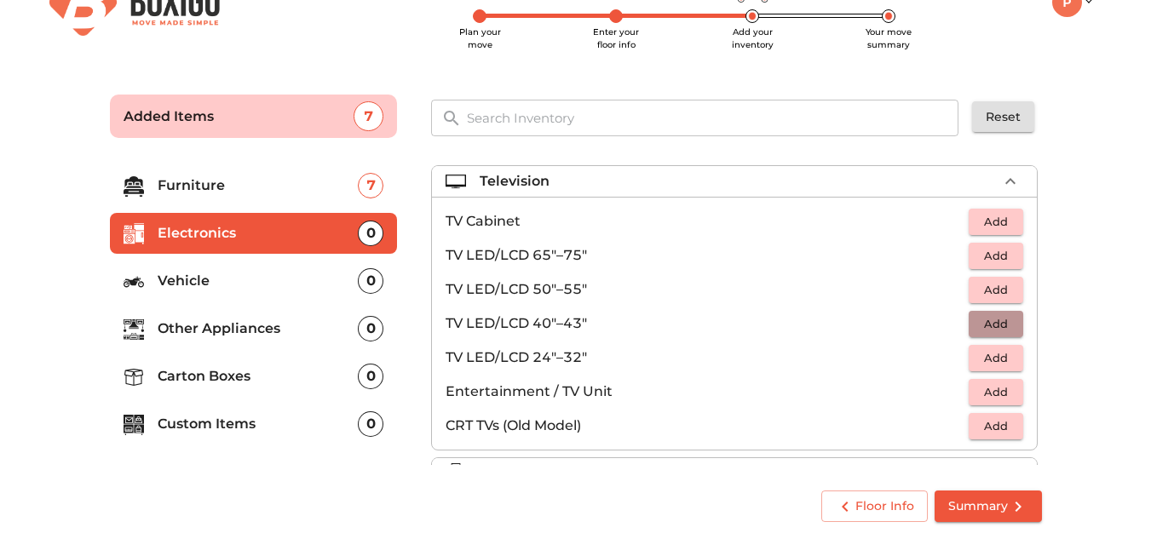
click at [983, 318] on span "Add" at bounding box center [995, 324] width 37 height 20
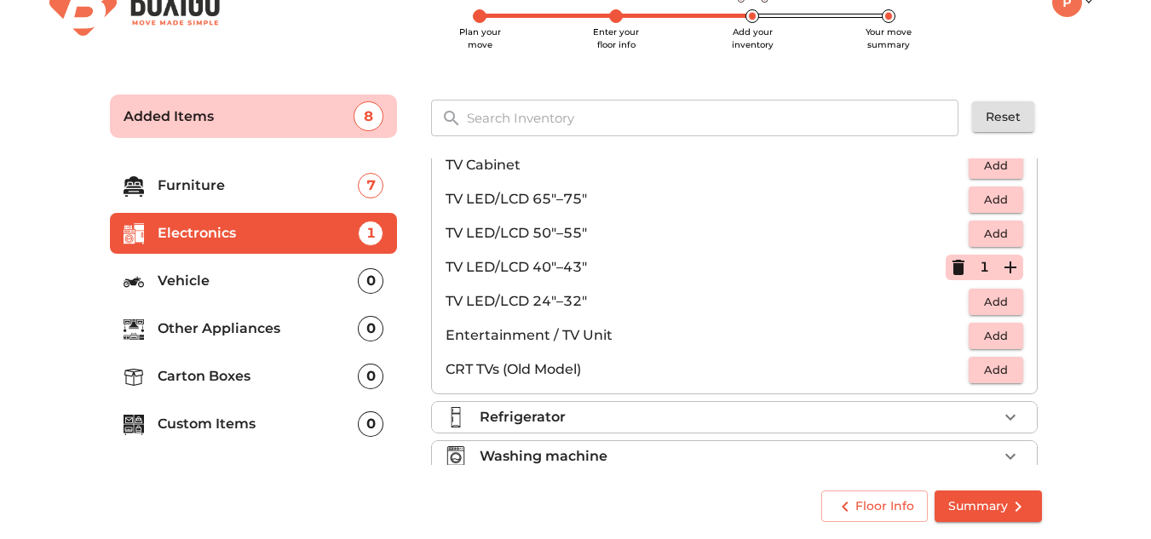
scroll to position [85, 0]
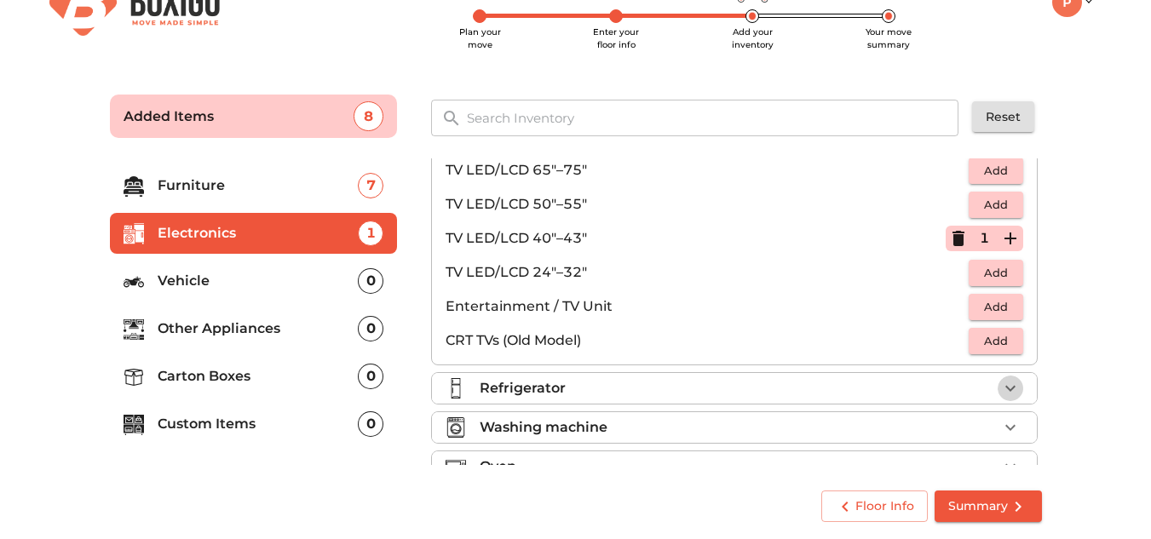
click at [1008, 384] on icon "button" at bounding box center [1010, 388] width 20 height 20
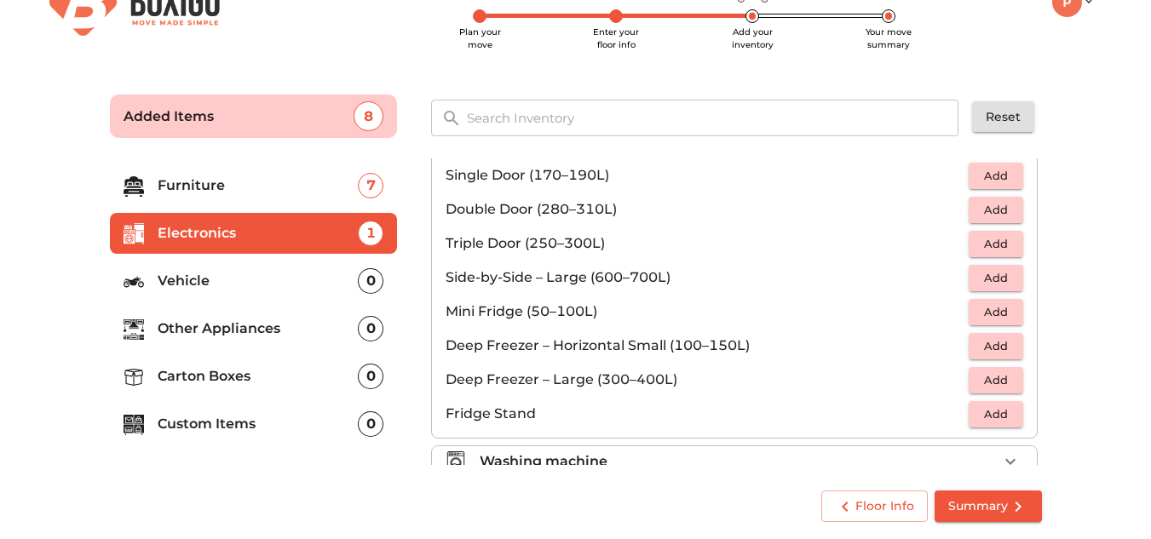
click at [977, 212] on span "Add" at bounding box center [995, 210] width 37 height 20
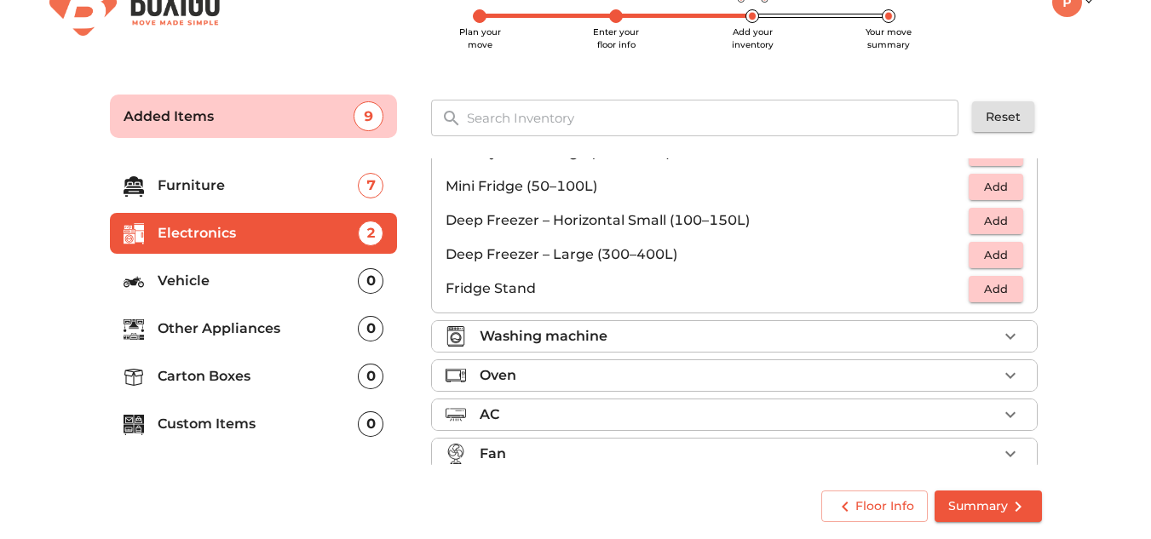
scroll to position [229, 0]
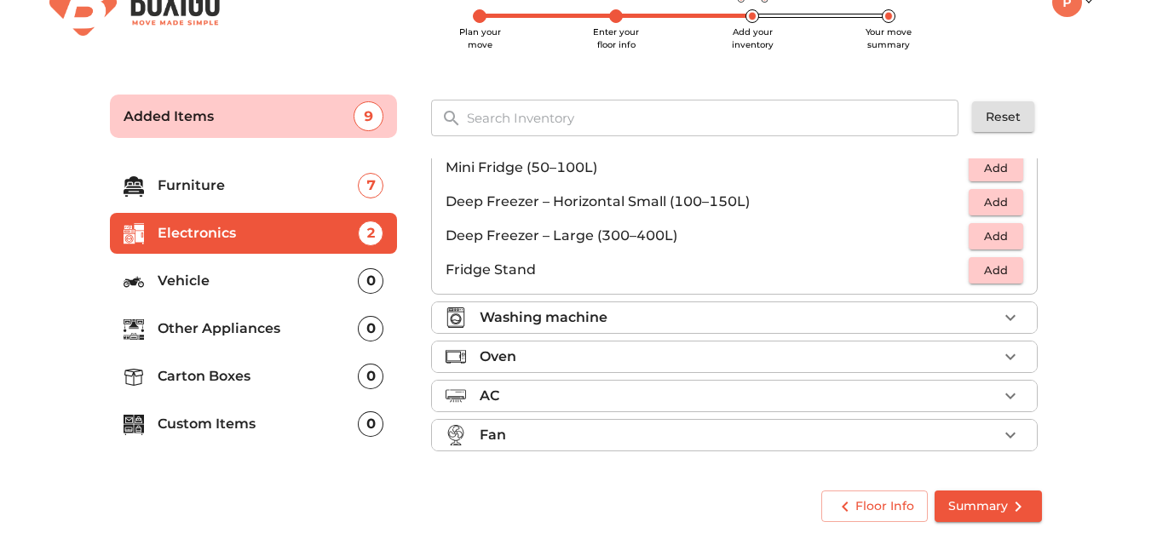
click at [1001, 318] on icon "button" at bounding box center [1010, 318] width 20 height 20
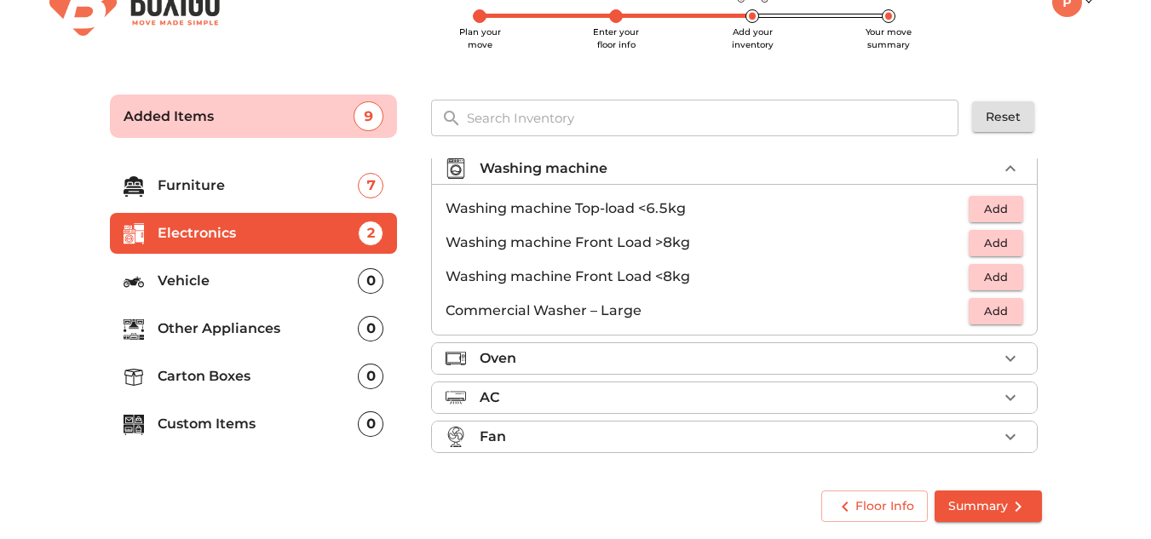
scroll to position [93, 0]
click at [977, 233] on span "Add" at bounding box center [995, 242] width 37 height 20
click at [1000, 432] on icon "button" at bounding box center [1010, 435] width 20 height 20
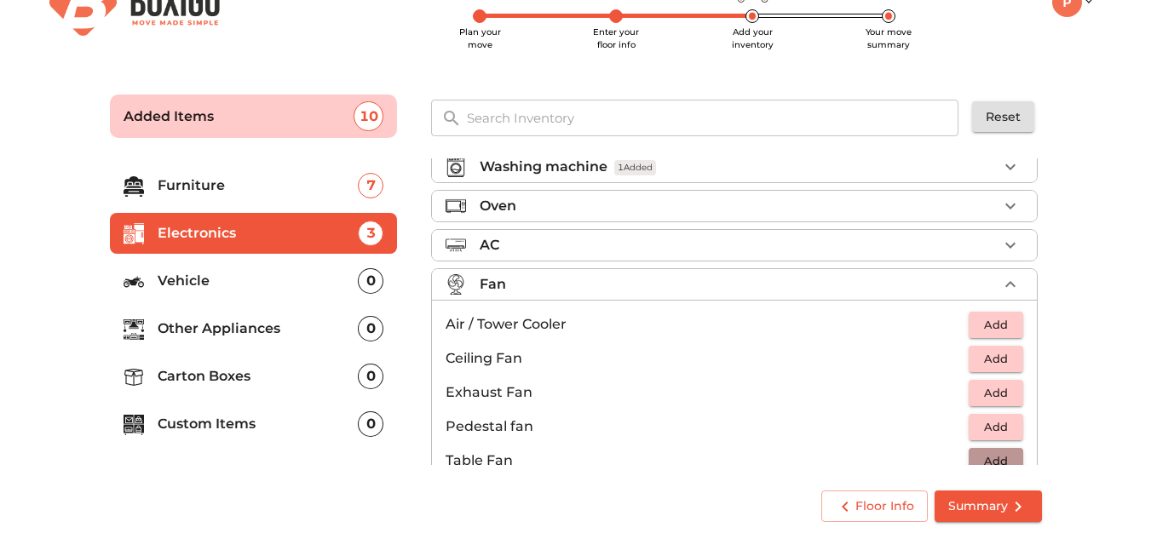
click at [988, 458] on span "Add" at bounding box center [995, 462] width 37 height 20
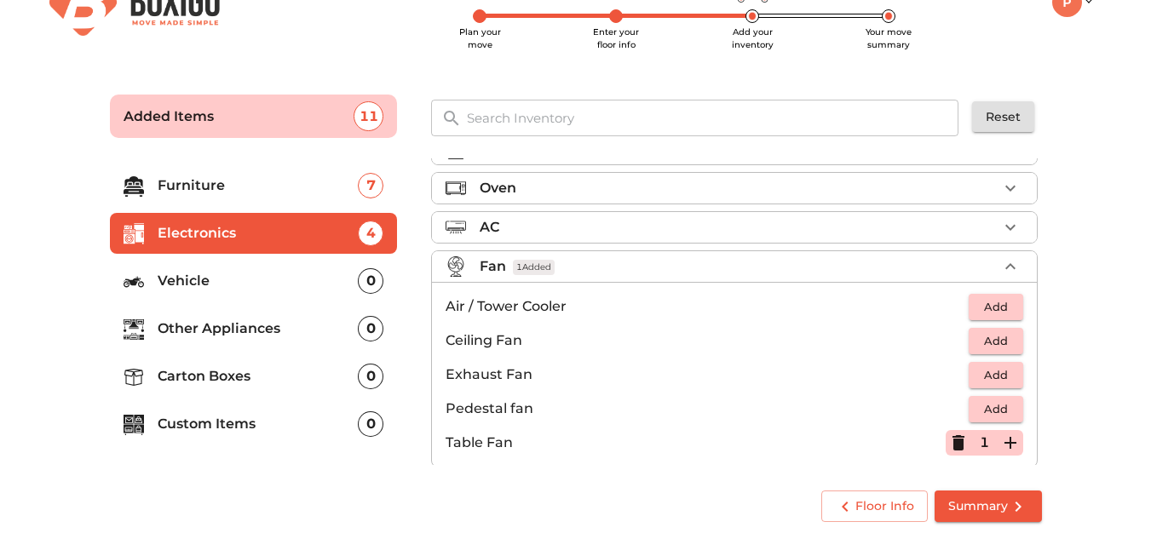
scroll to position [127, 0]
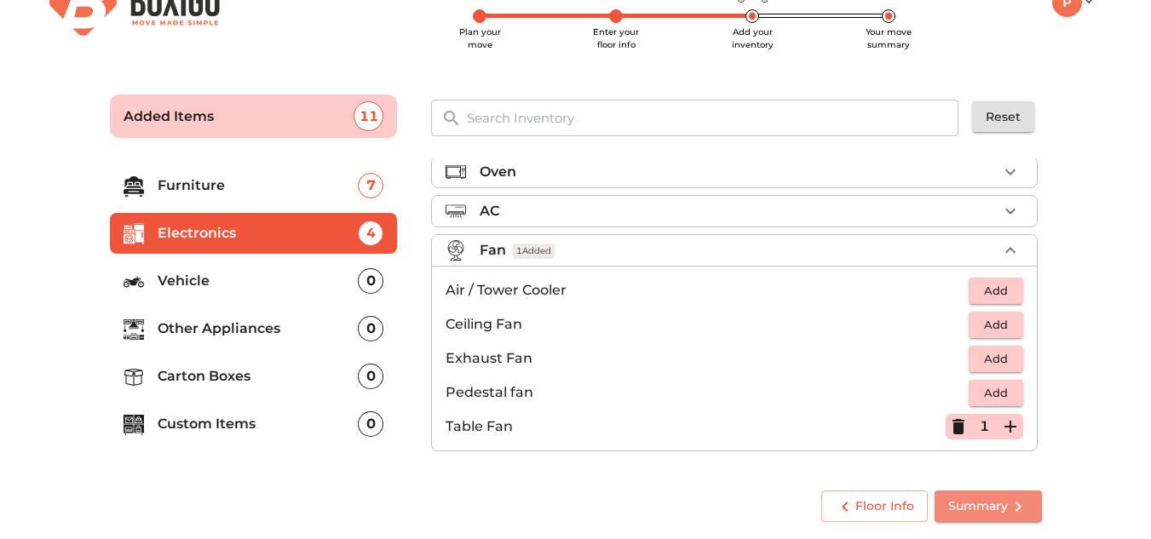
click at [983, 505] on span "Summary" at bounding box center [988, 506] width 80 height 21
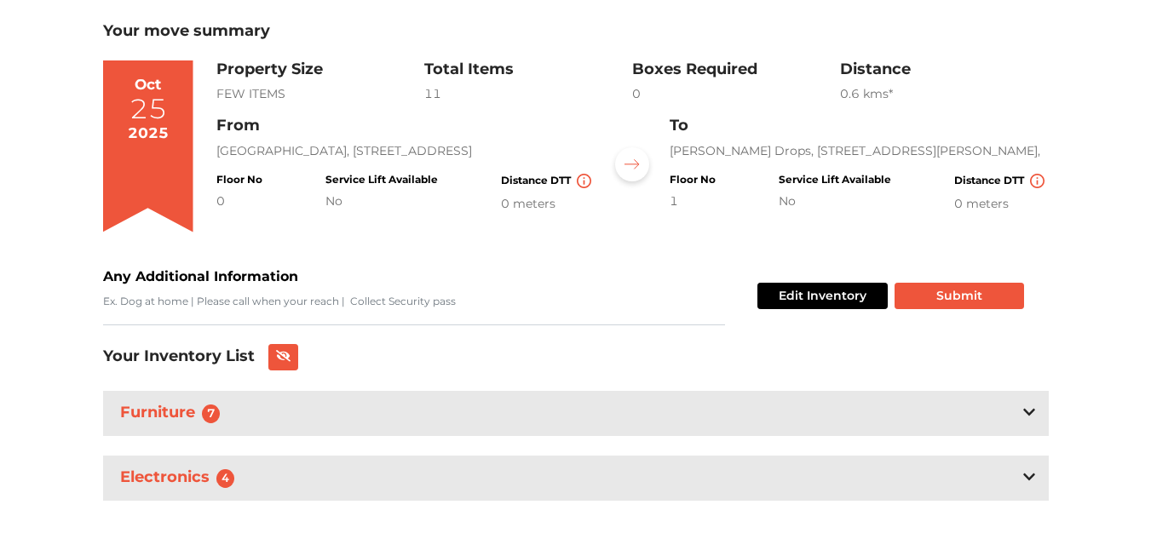
scroll to position [119, 0]
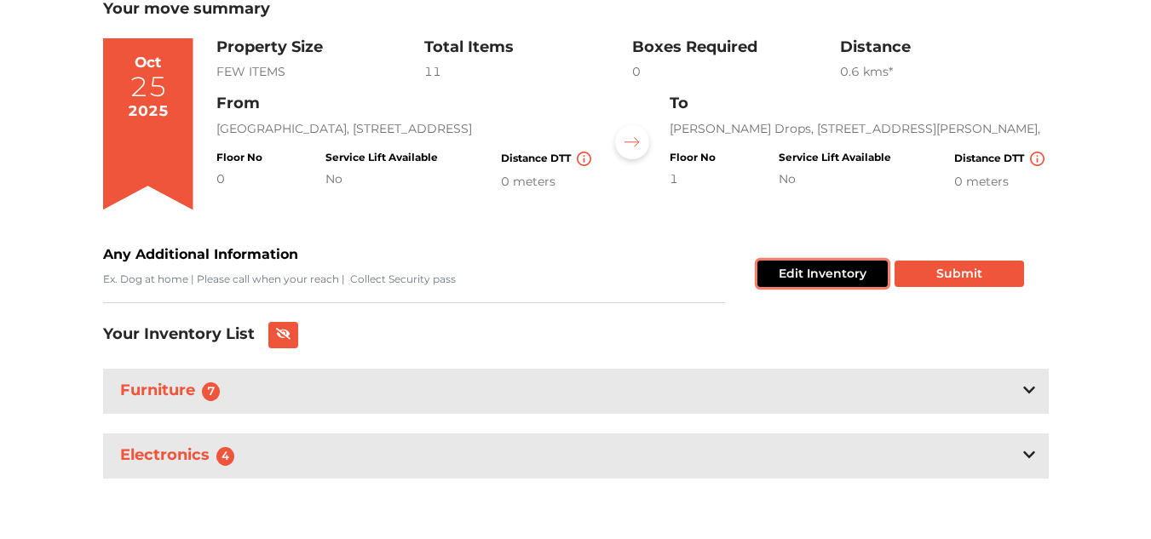
click at [849, 277] on button "Edit Inventory" at bounding box center [823, 274] width 130 height 26
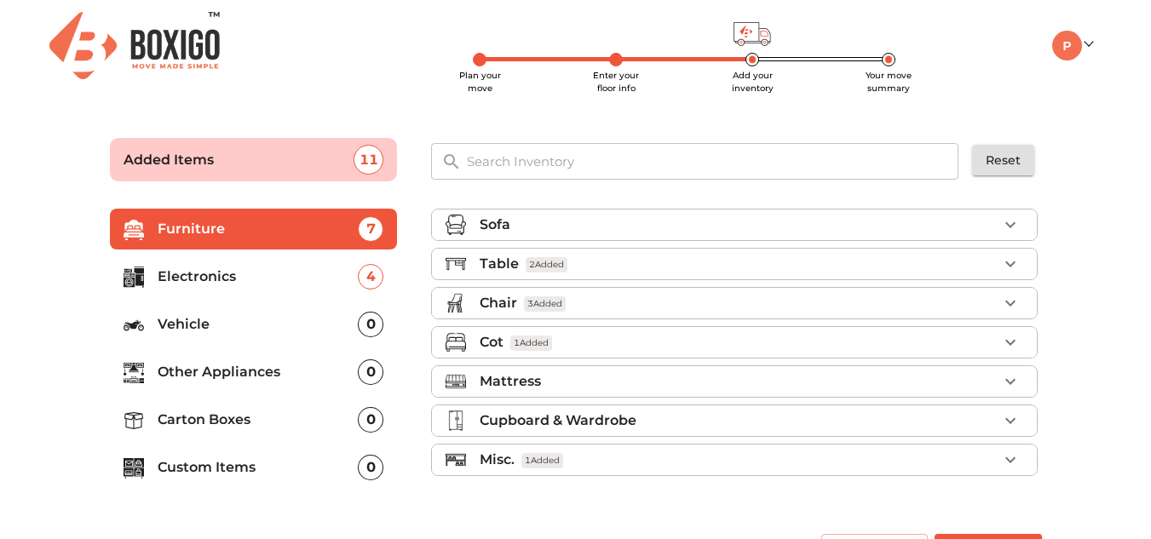
click at [262, 373] on p "Other Appliances" at bounding box center [258, 372] width 201 height 20
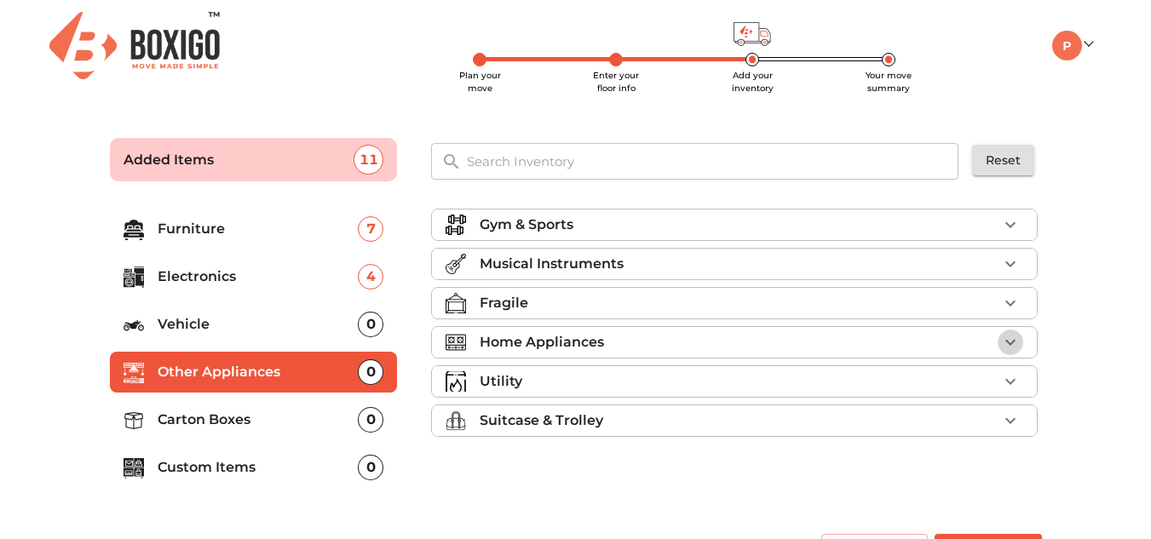
click at [1021, 345] on icon "button" at bounding box center [1010, 342] width 20 height 20
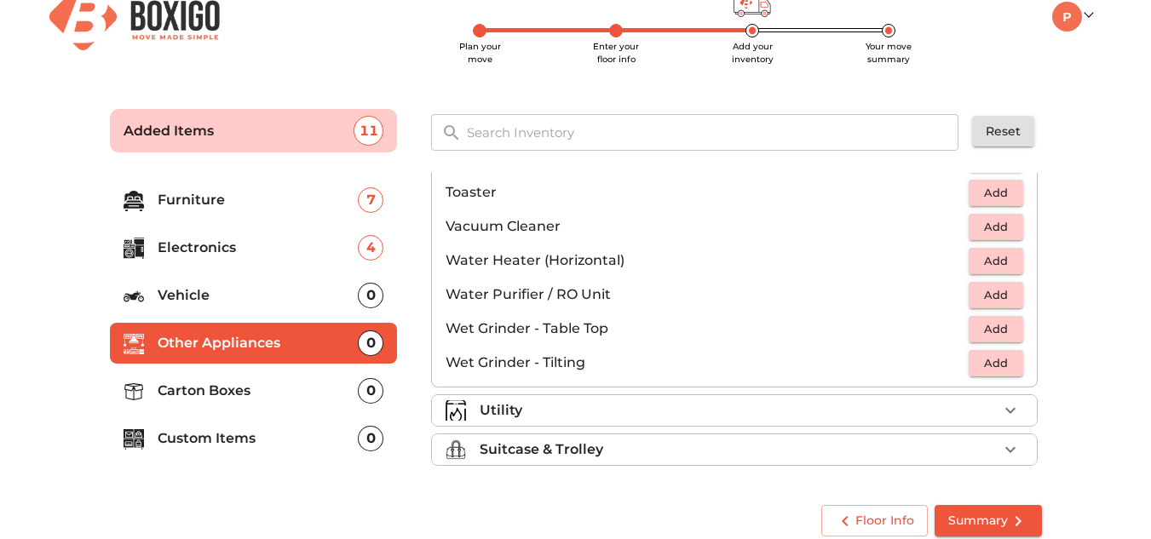
scroll to position [43, 0]
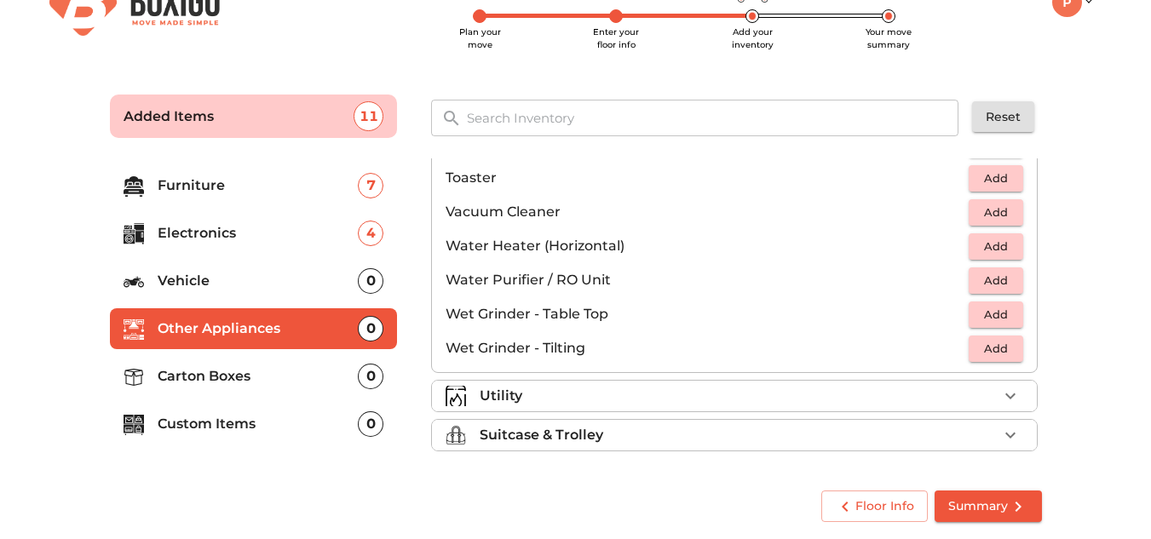
click at [243, 379] on p "Carton Boxes" at bounding box center [258, 376] width 201 height 20
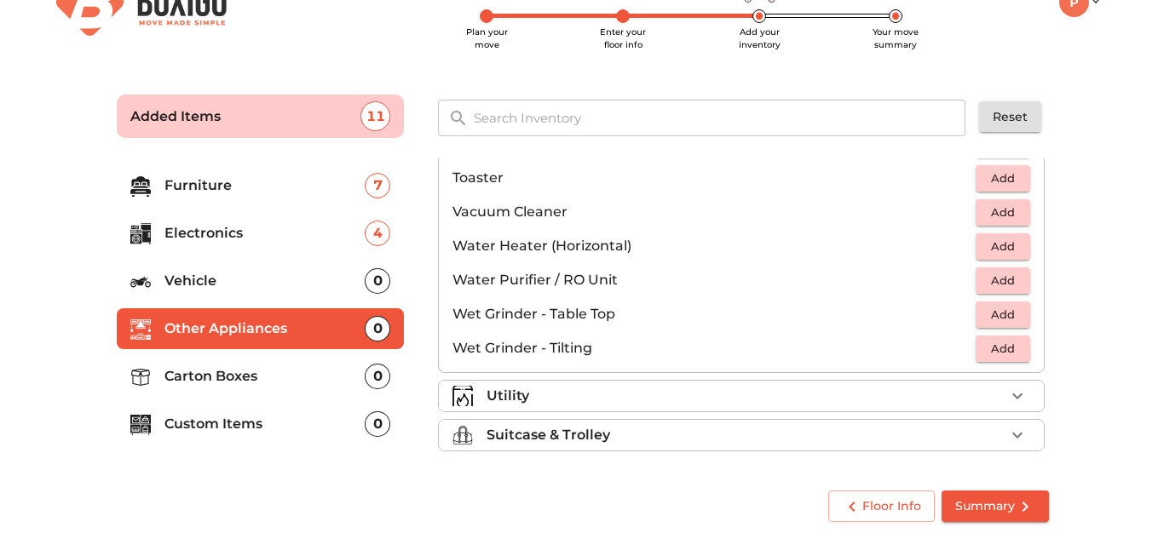
scroll to position [0, 0]
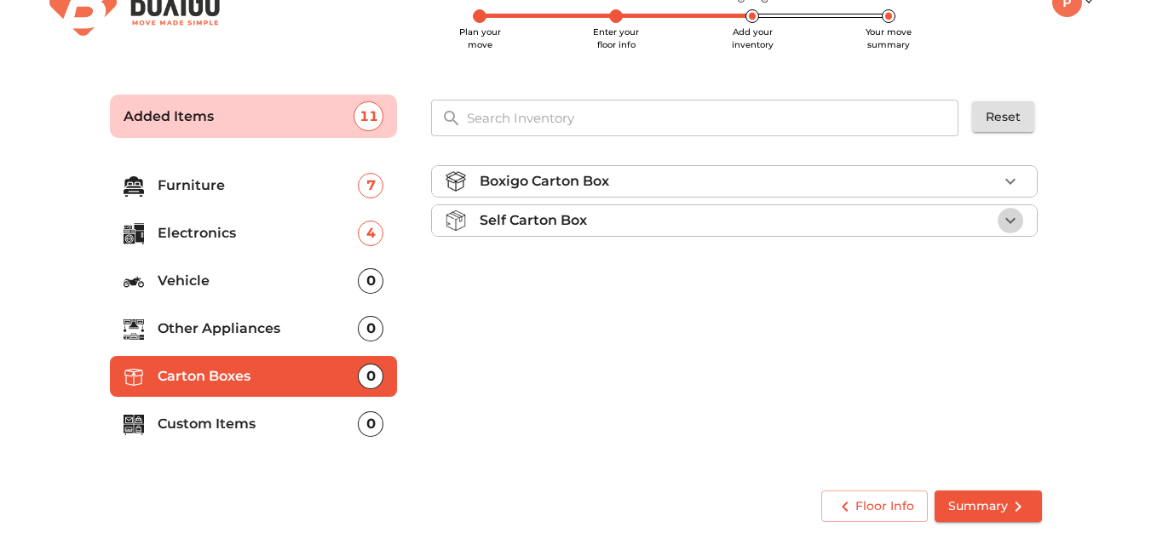
click at [1018, 223] on icon "button" at bounding box center [1010, 220] width 20 height 20
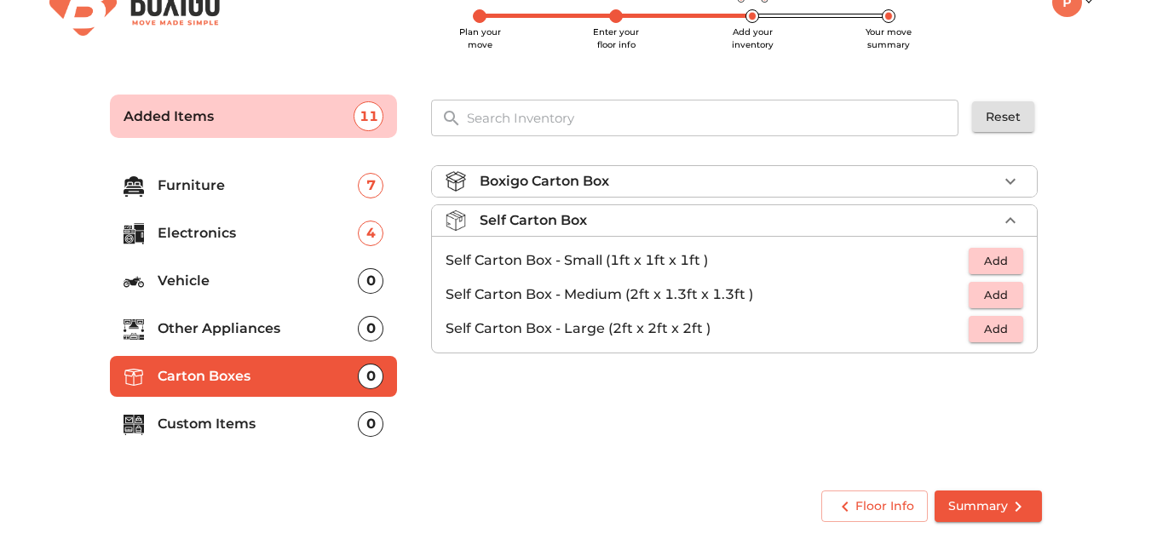
click at [480, 447] on div "Boxigo Carton Box Self Carton Box Self Carton Box - Small (1ft x 1ft x 1ft ) Ad…" at bounding box center [736, 313] width 624 height 322
click at [372, 427] on div "0" at bounding box center [371, 425] width 26 height 26
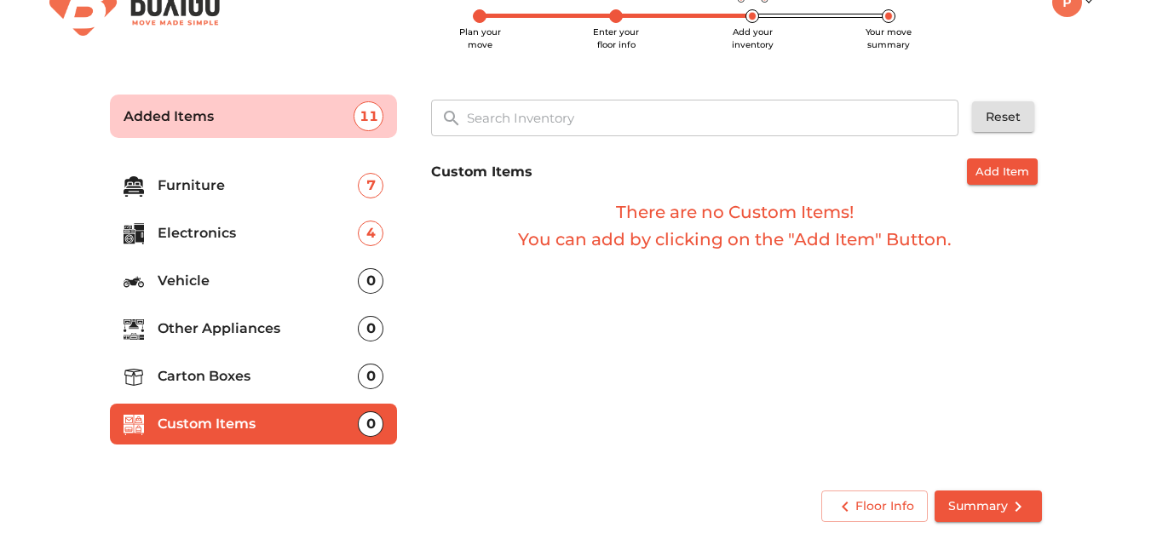
click at [369, 380] on div "0" at bounding box center [371, 377] width 26 height 26
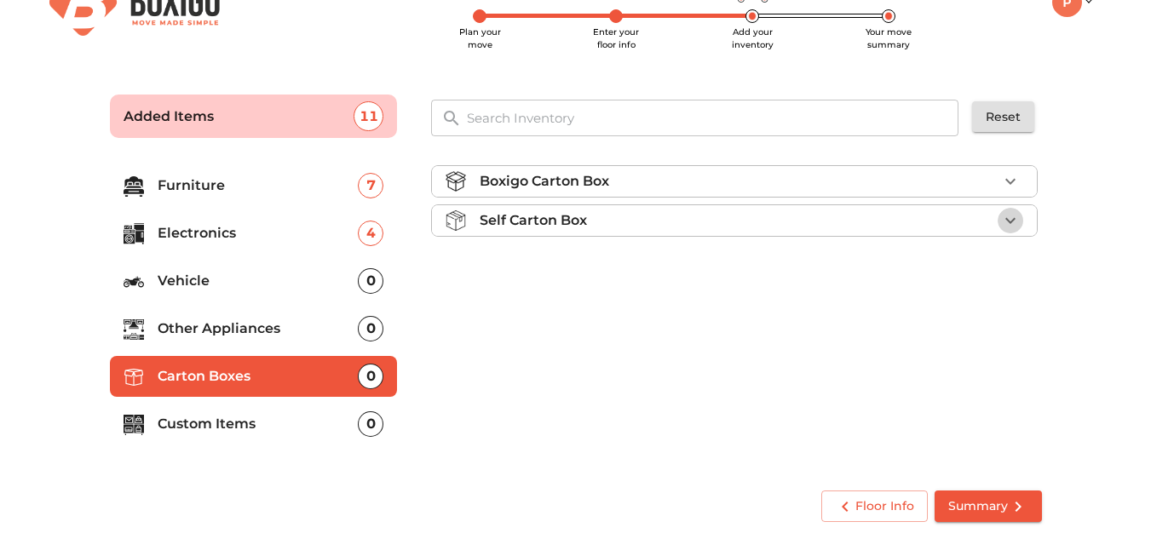
click at [1003, 217] on icon "button" at bounding box center [1010, 220] width 20 height 20
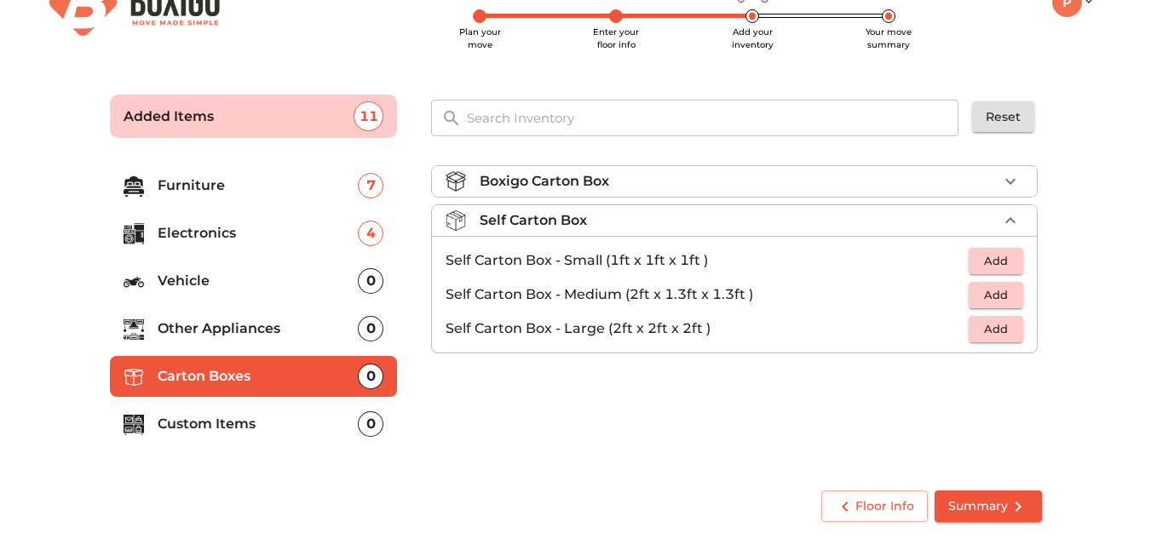
click at [999, 513] on span "Summary" at bounding box center [988, 506] width 80 height 21
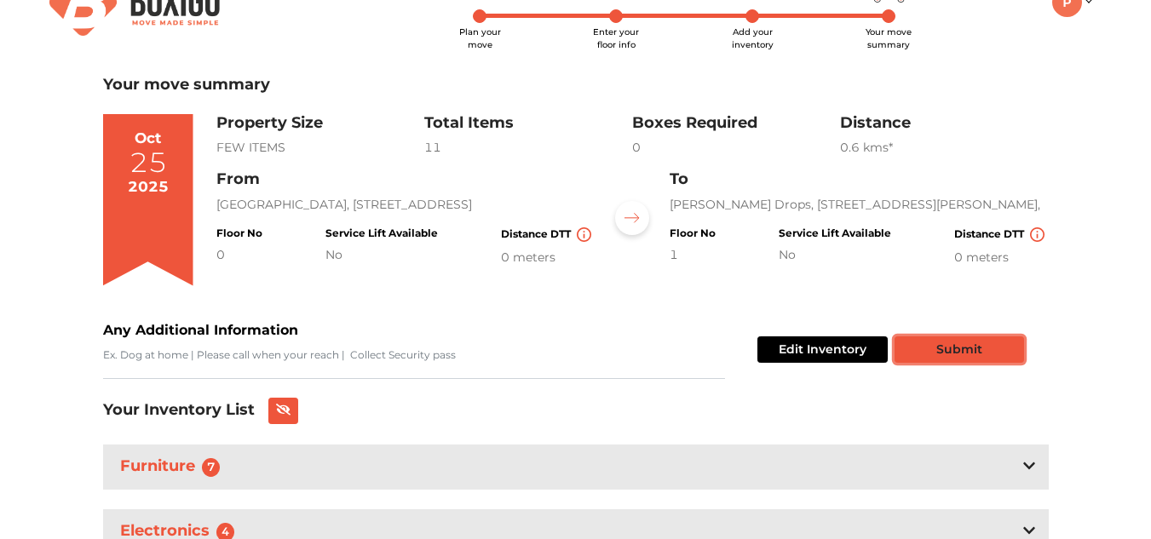
click at [966, 351] on button "Submit" at bounding box center [960, 350] width 130 height 26
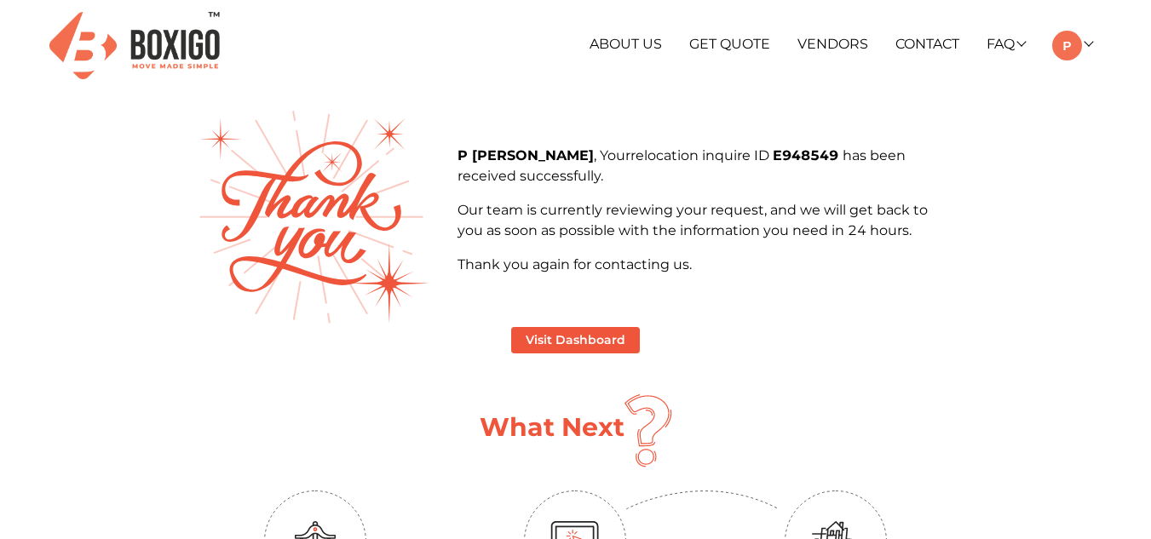
scroll to position [85, 0]
